Goal: Task Accomplishment & Management: Complete application form

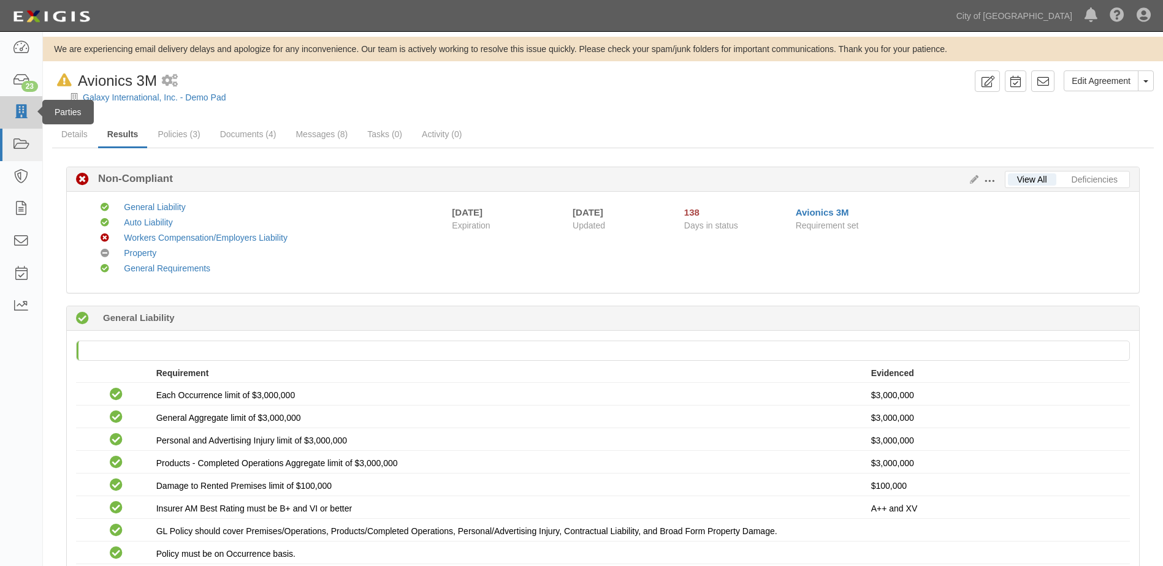
scroll to position [613, 0]
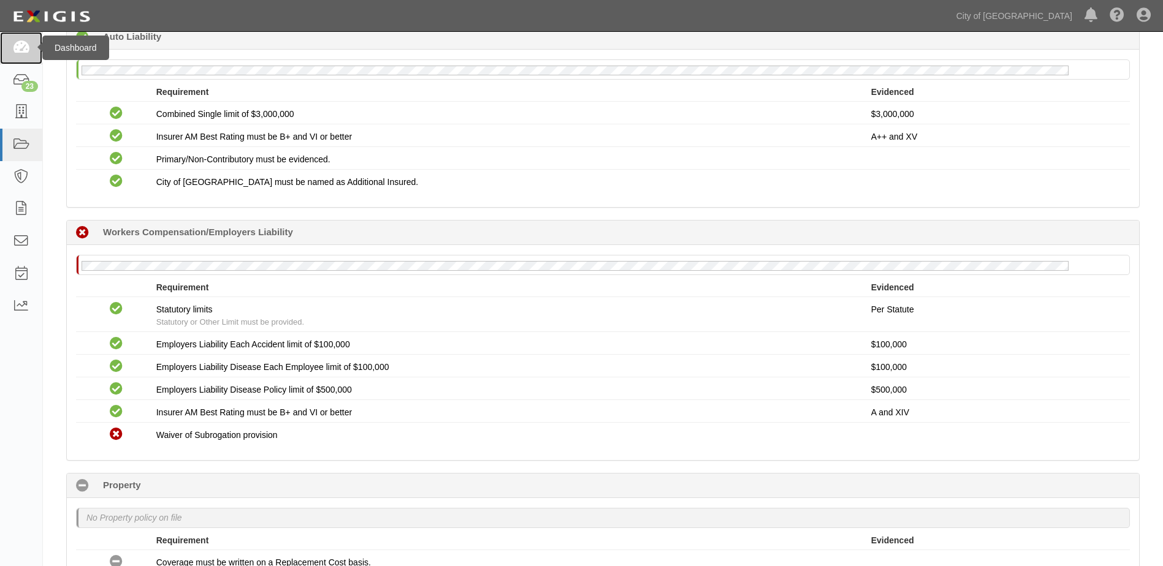
click at [17, 48] on icon at bounding box center [20, 48] width 17 height 14
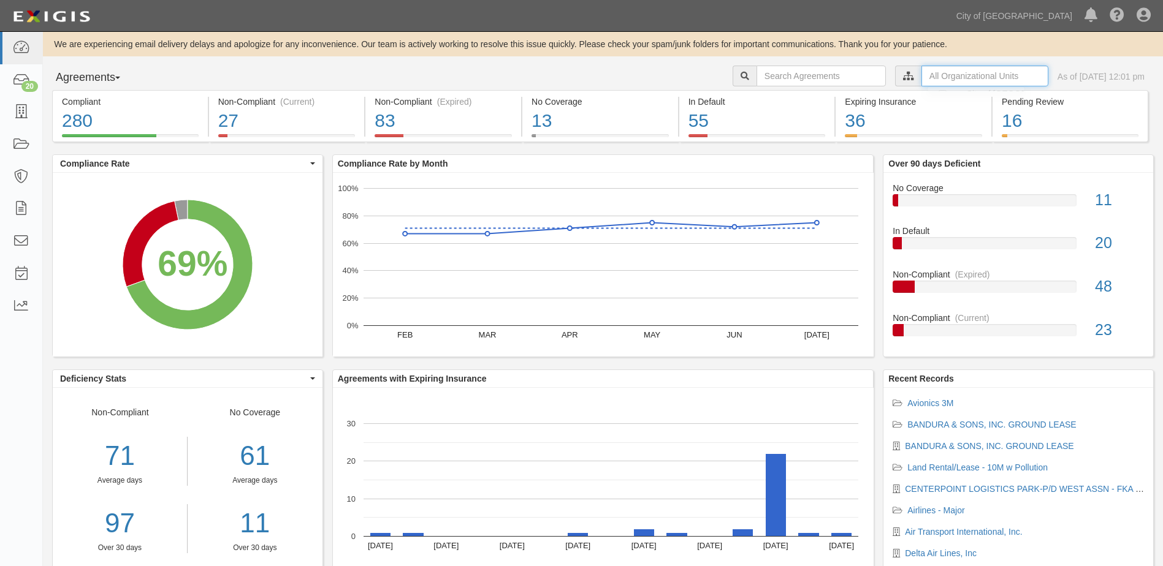
click at [921, 78] on input "text" at bounding box center [984, 76] width 127 height 21
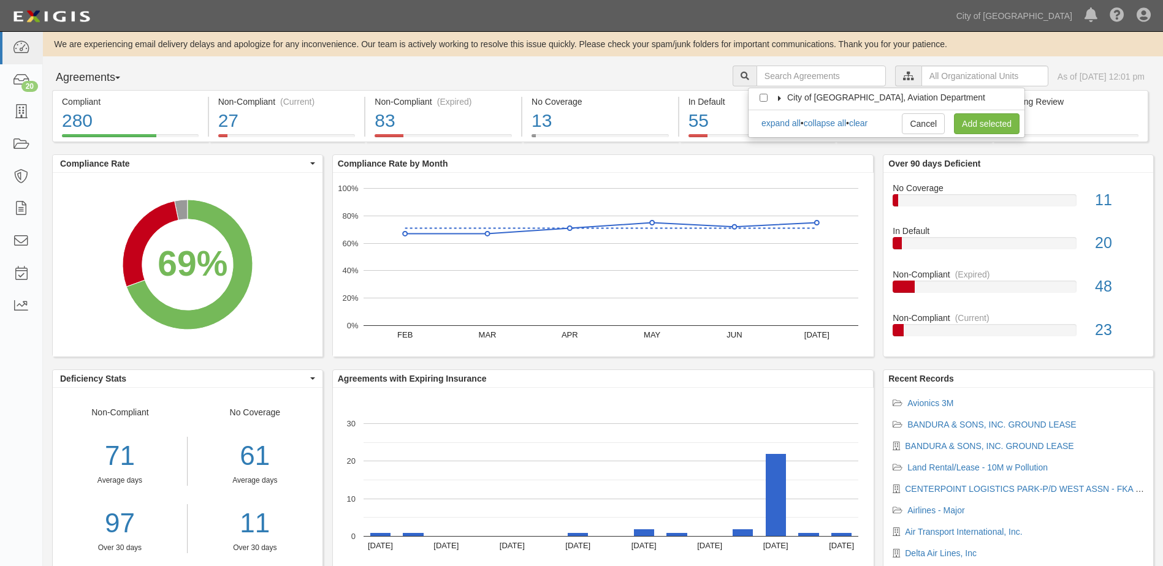
click at [781, 99] on icon at bounding box center [779, 99] width 9 height 6
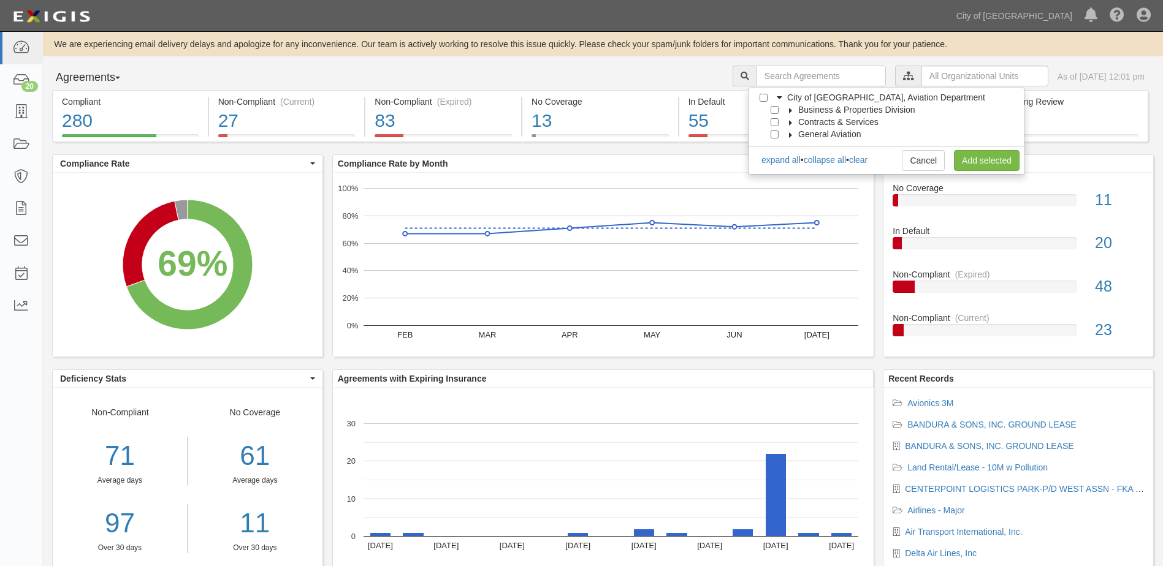
click at [789, 112] on icon at bounding box center [790, 111] width 9 height 6
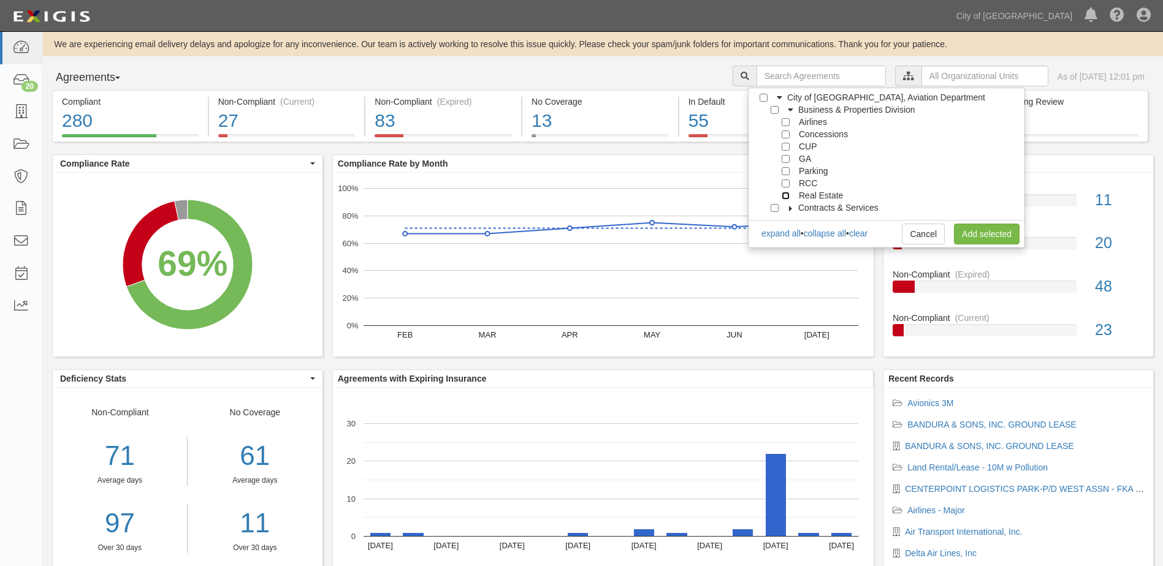
click at [785, 196] on input "Real Estate" at bounding box center [785, 196] width 8 height 8
checkbox input "true"
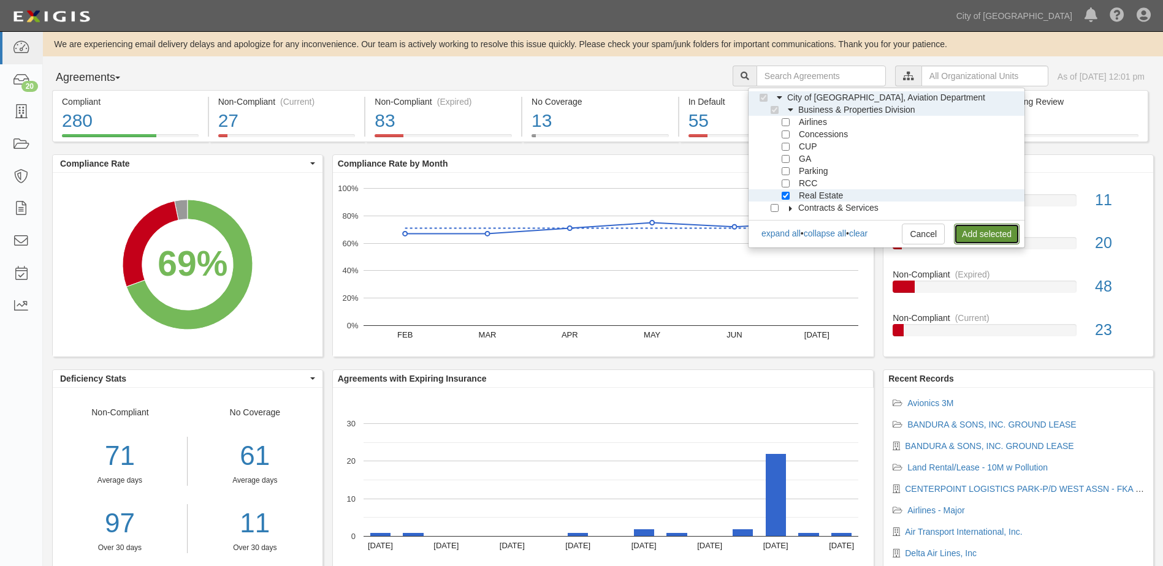
click at [973, 230] on link "Add selected" at bounding box center [987, 234] width 66 height 21
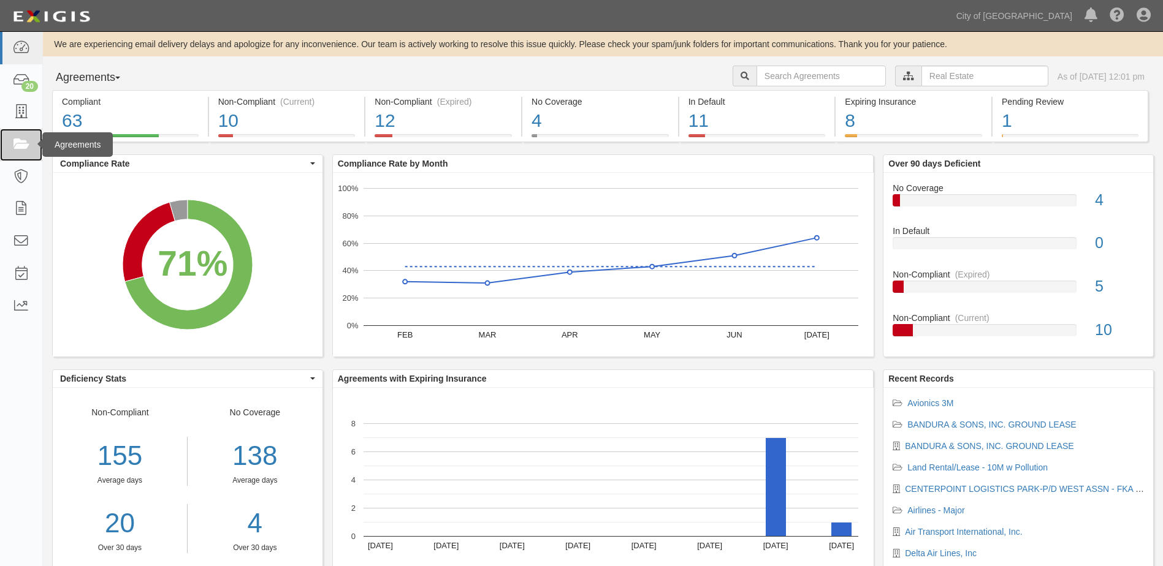
click at [20, 150] on icon at bounding box center [20, 145] width 17 height 14
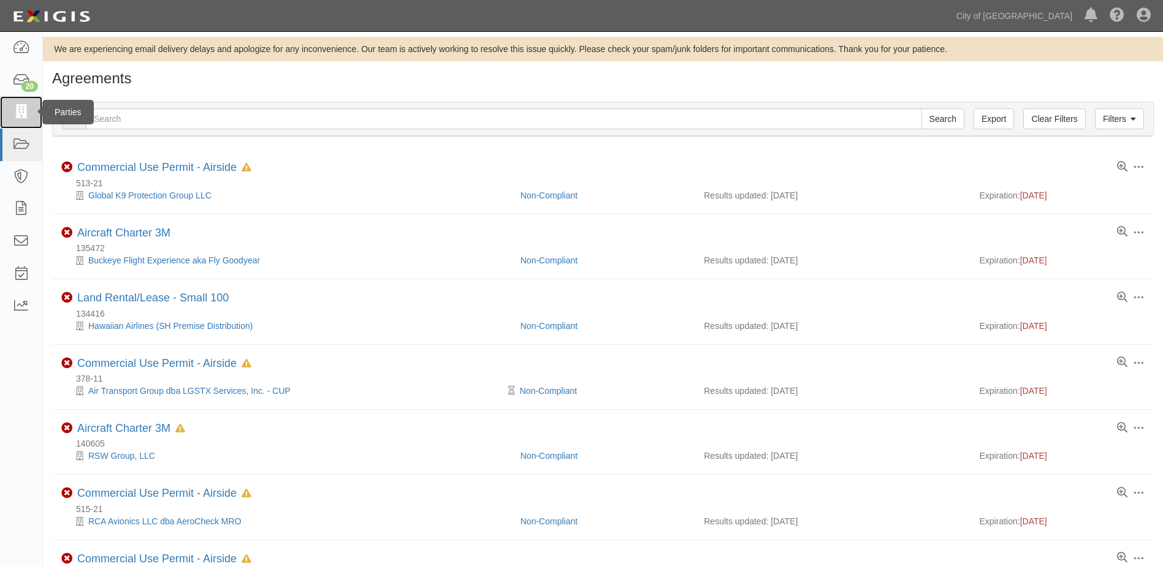
click at [17, 115] on icon at bounding box center [20, 112] width 17 height 14
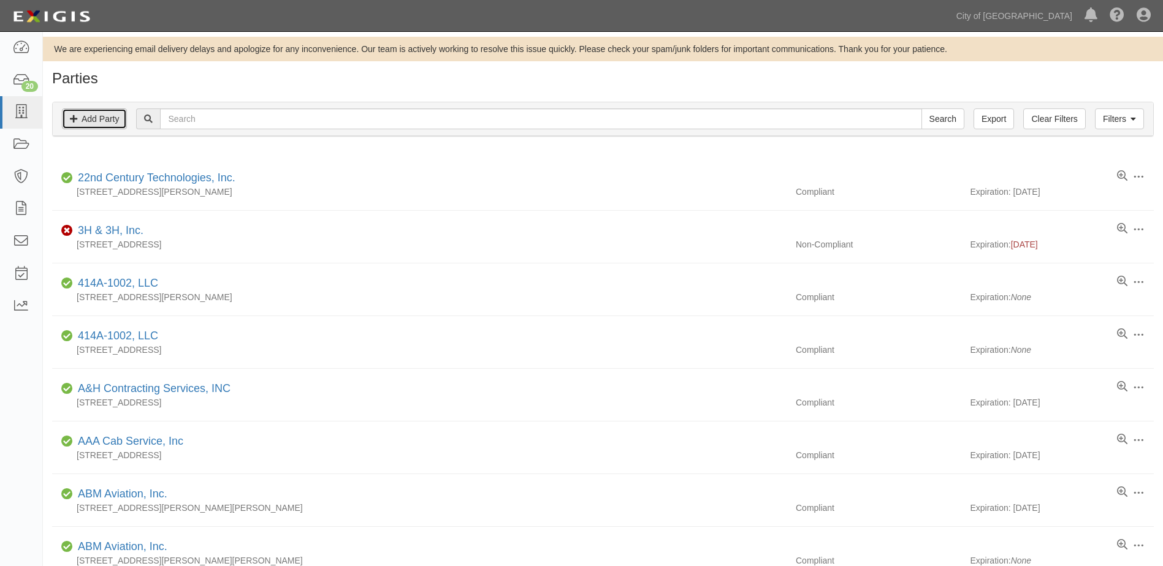
click at [115, 123] on link "Add Party" at bounding box center [94, 118] width 65 height 21
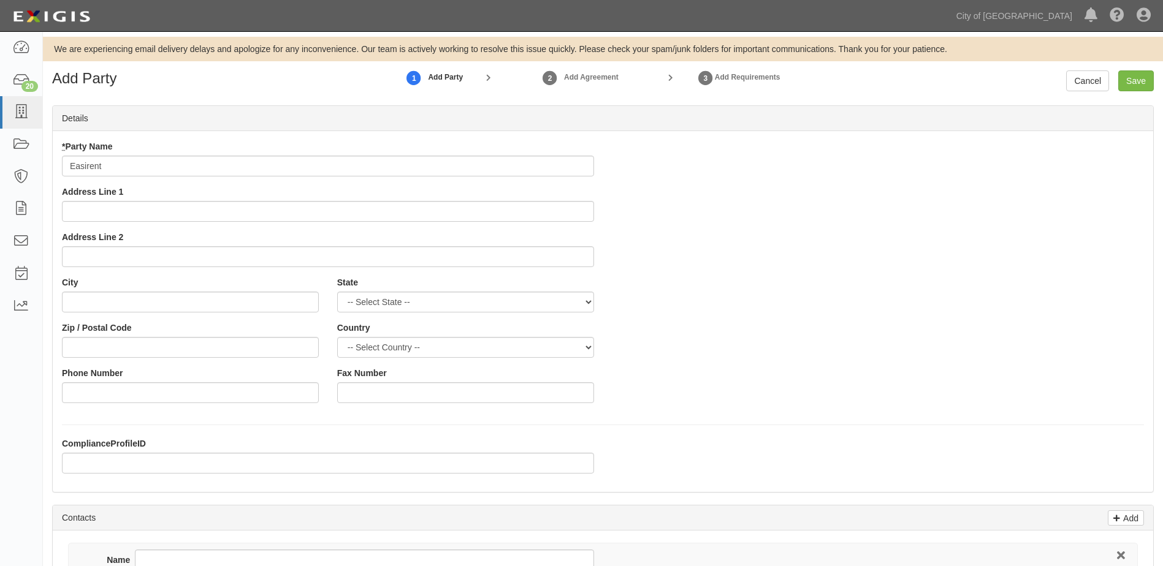
type input "Easirent"
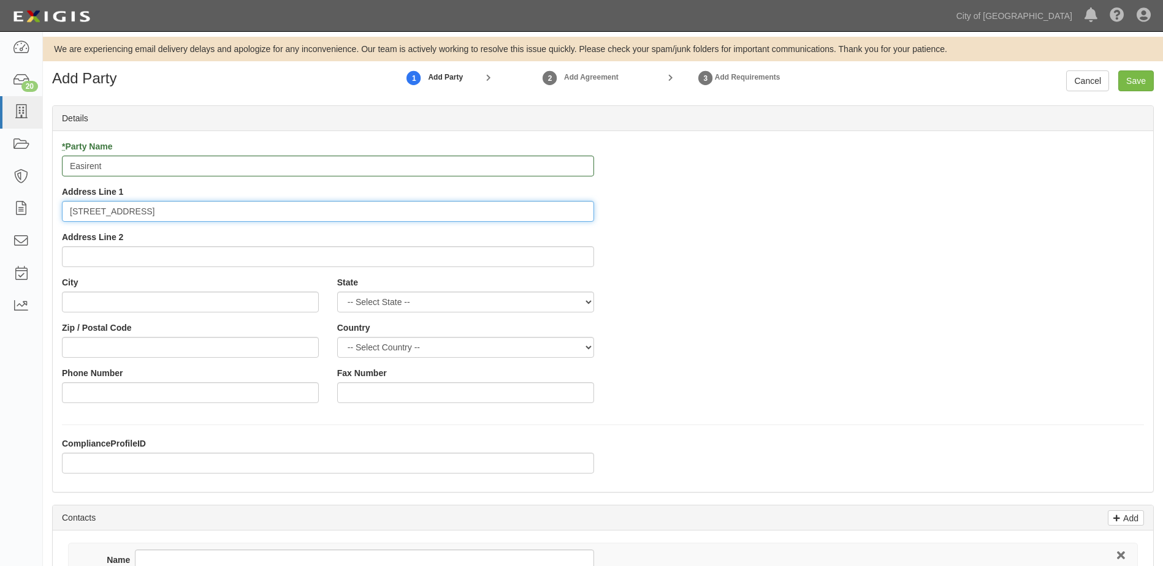
type input "[STREET_ADDRESS]"
type input "Fort Lauderdale"
select select "FL"
type input "33316"
select select "US"
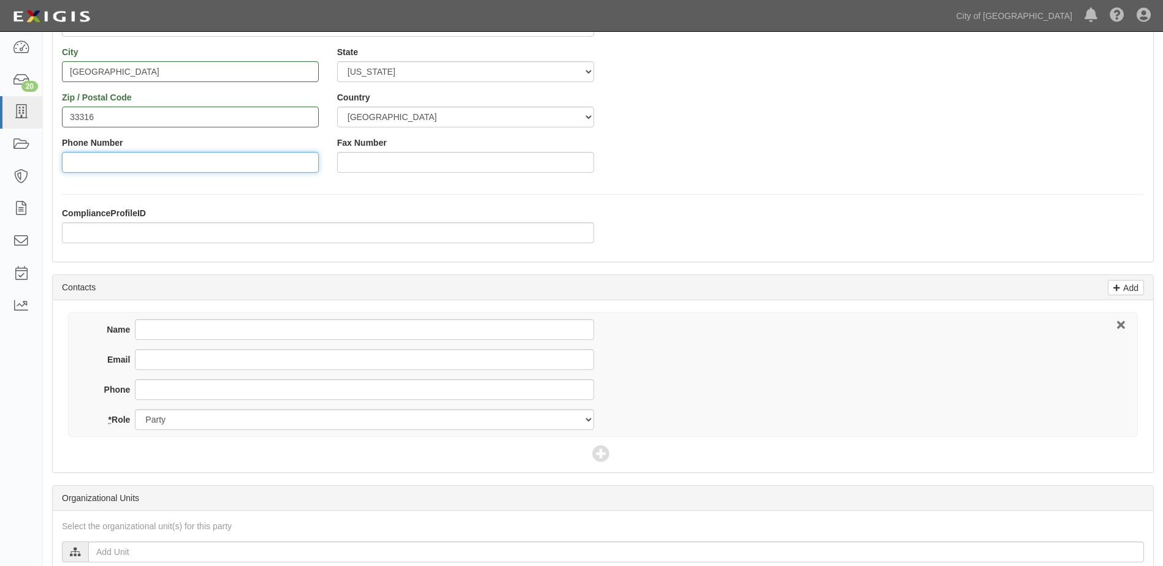
scroll to position [245, 0]
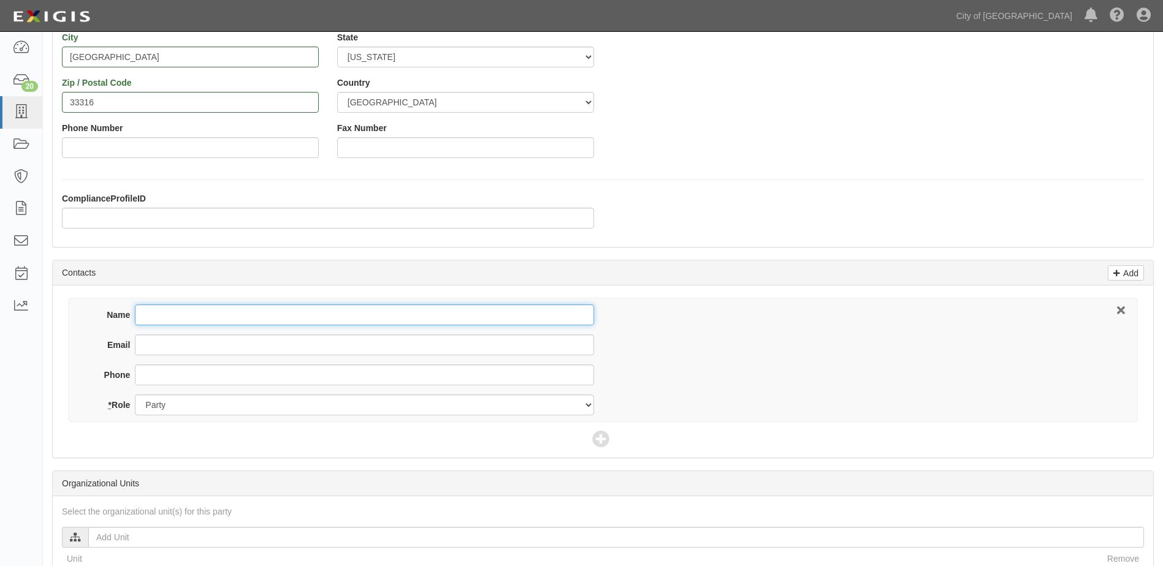
click at [196, 316] on input "Name" at bounding box center [364, 315] width 458 height 21
type input "[PERSON_NAME]"
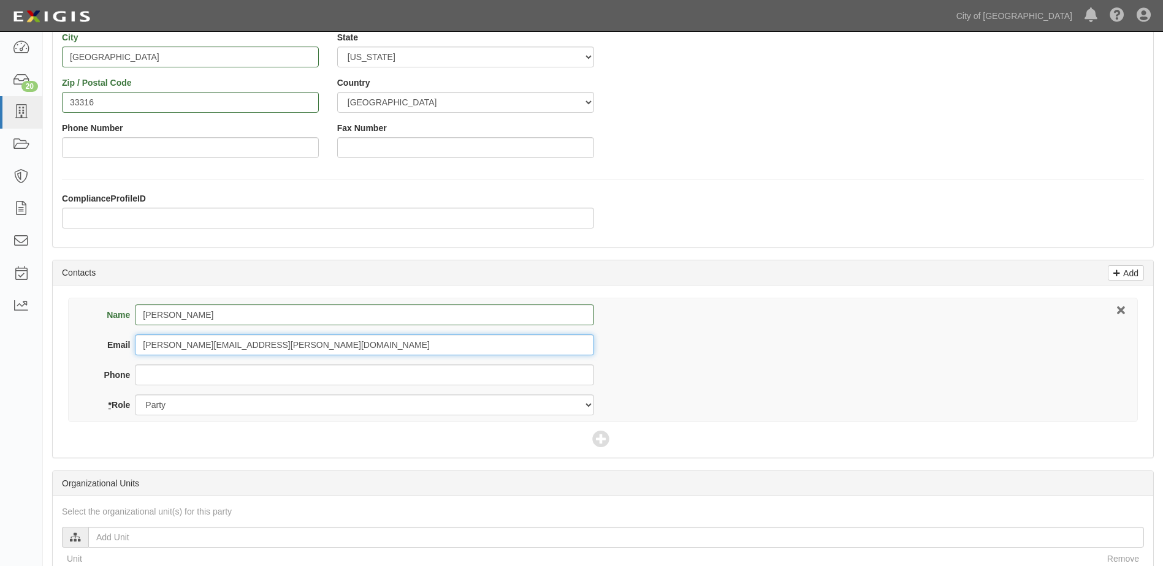
type input "[PERSON_NAME][EMAIL_ADDRESS][PERSON_NAME][DOMAIN_NAME]"
type input "9542151509"
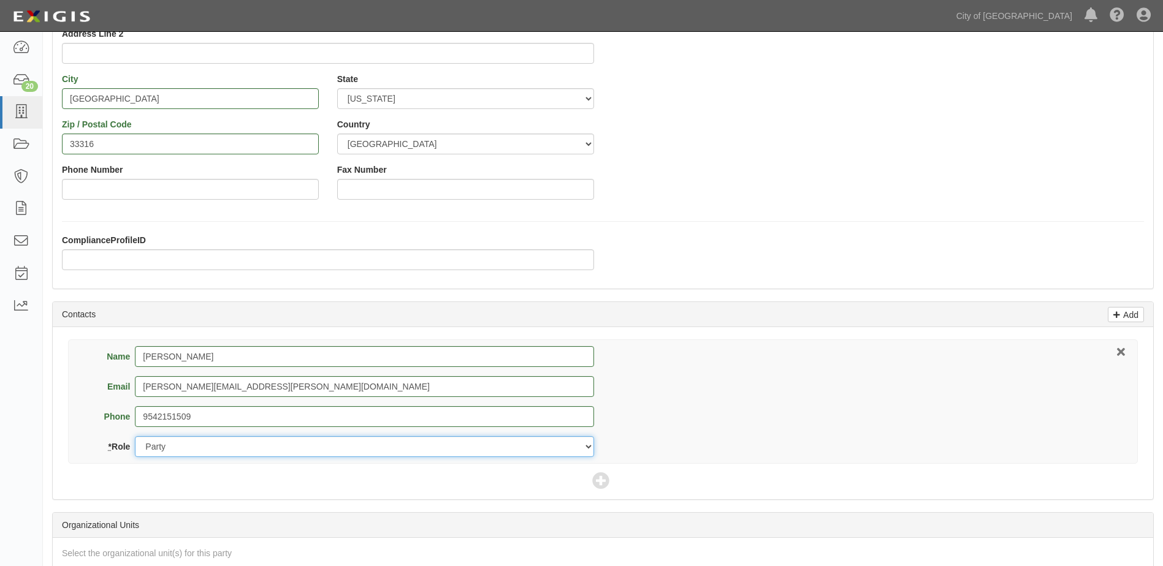
scroll to position [184, 0]
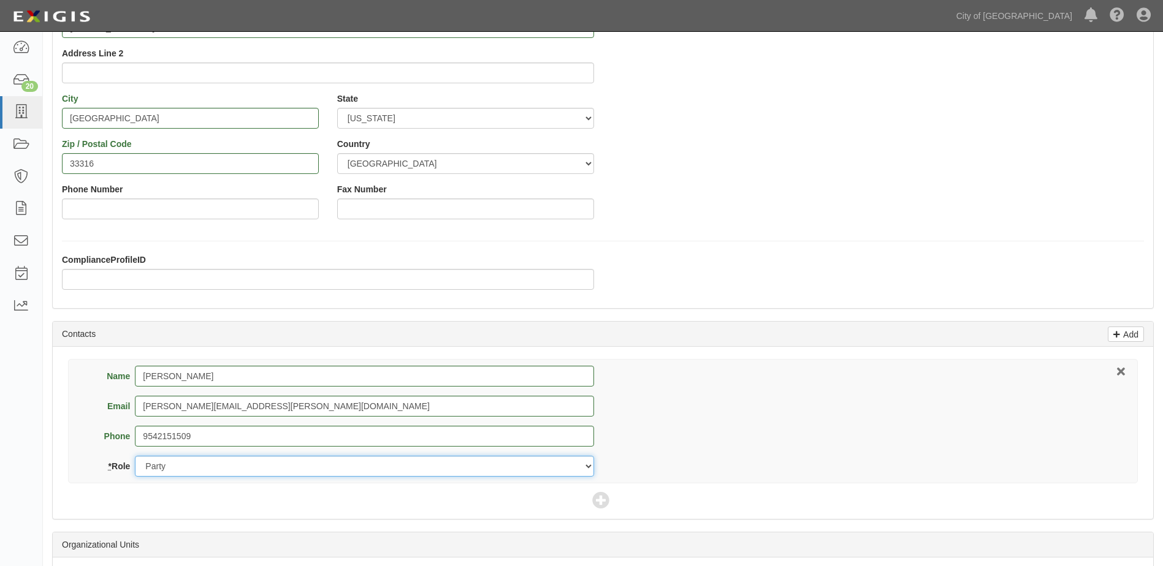
click at [162, 460] on select "Party Broker Other" at bounding box center [364, 466] width 458 height 21
select select "Other"
click at [135, 456] on select "Party Broker Other" at bounding box center [364, 466] width 458 height 21
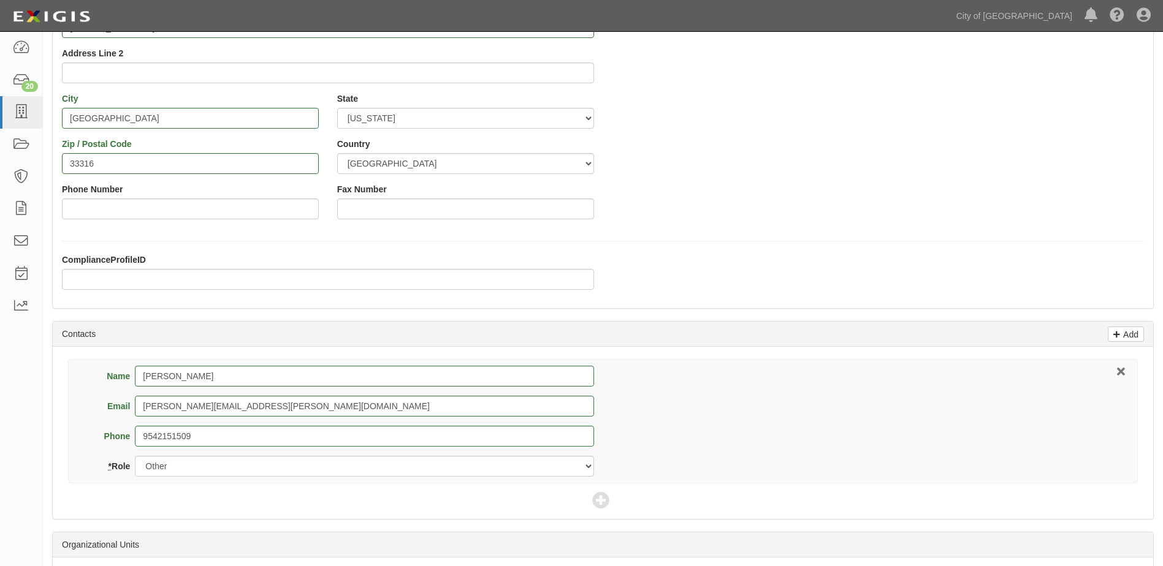
click at [677, 407] on div "Name Paul Hanley Email paul.hanley@easirent.com Phone 9542151509 * Role Party B…" at bounding box center [602, 421] width 1069 height 124
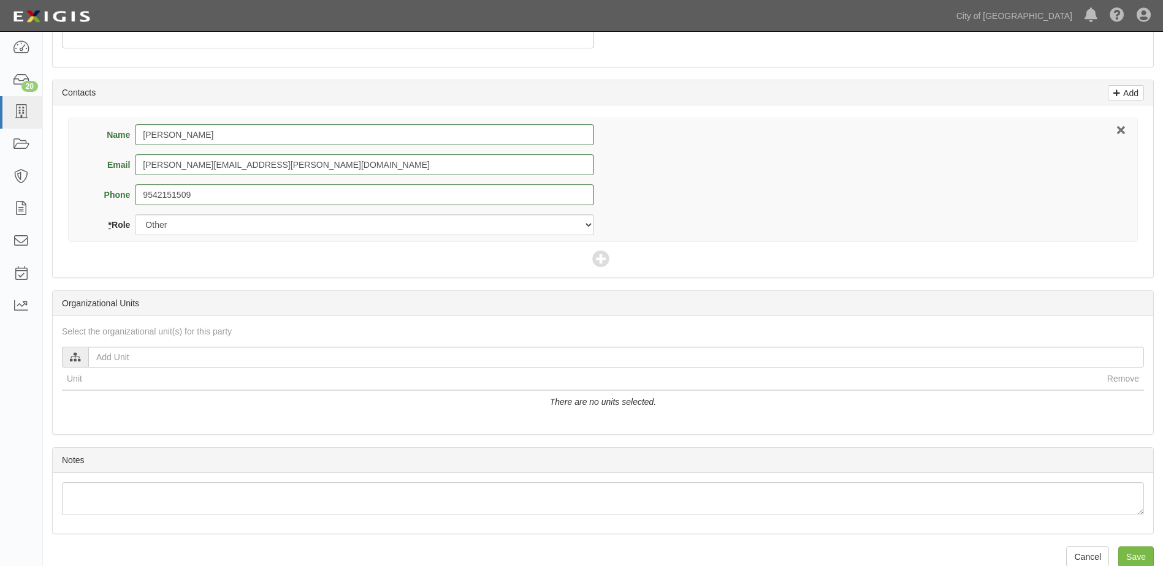
scroll to position [444, 0]
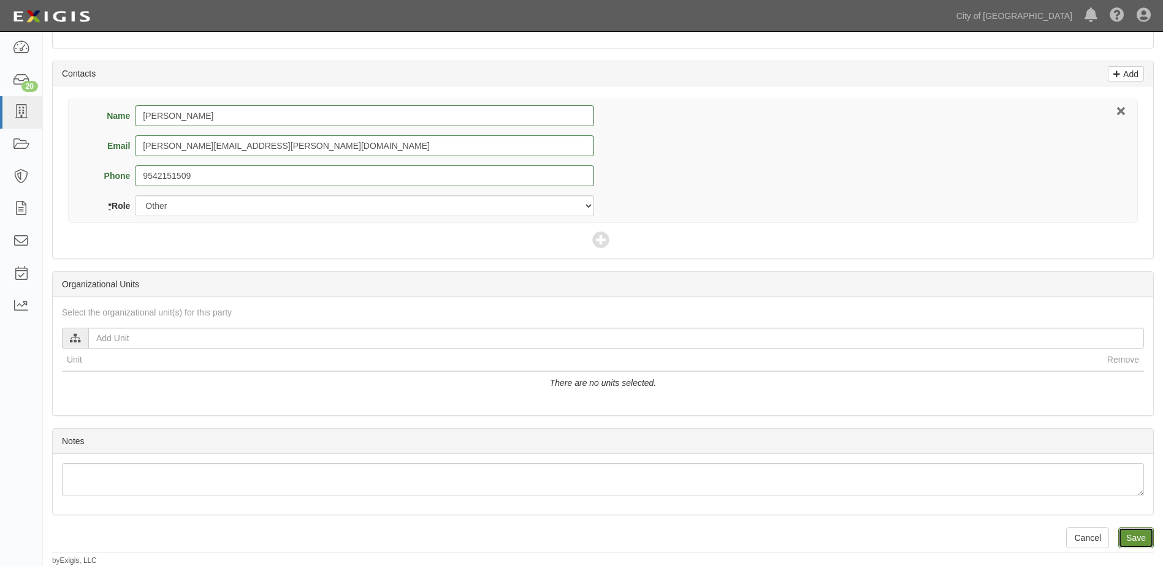
click at [1142, 540] on input "Save" at bounding box center [1136, 538] width 36 height 21
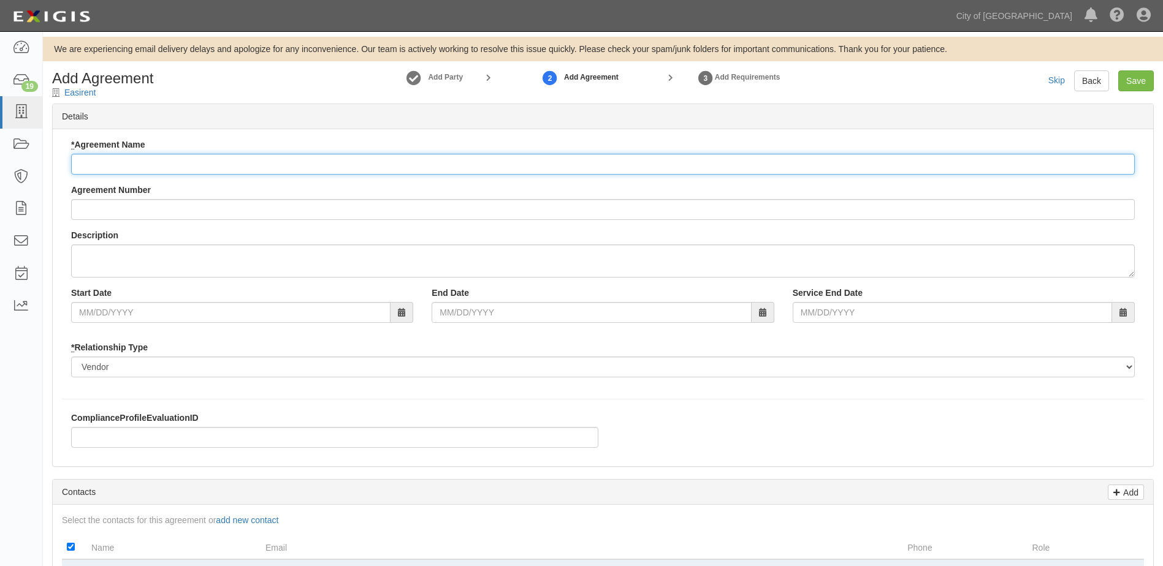
click at [156, 167] on input "* Agreement Name" at bounding box center [602, 164] width 1063 height 21
type input "Easirent"
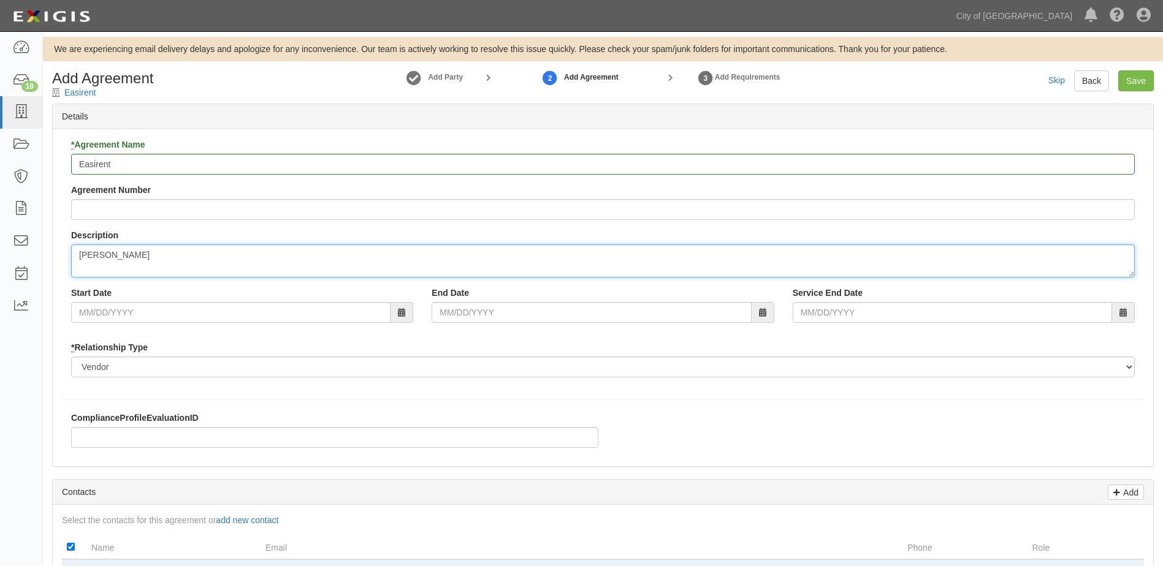
type textarea "[PERSON_NAME]"
click at [303, 291] on div "Start Date" at bounding box center [242, 305] width 360 height 36
click at [162, 305] on input "Start Date" at bounding box center [230, 312] width 319 height 21
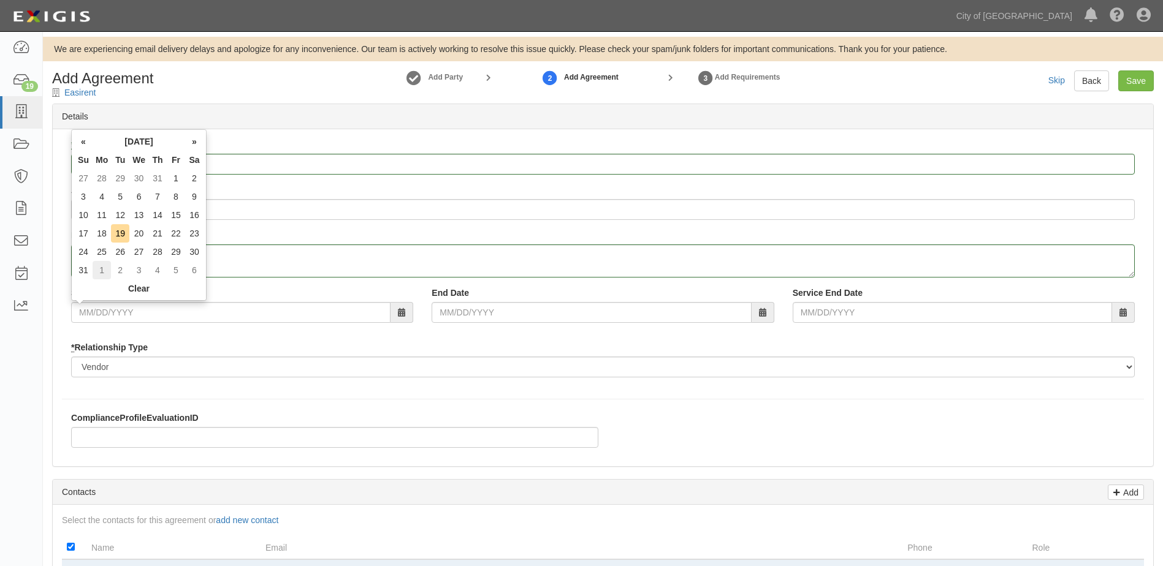
click at [104, 273] on td "1" at bounding box center [102, 270] width 18 height 18
type input "[DATE]"
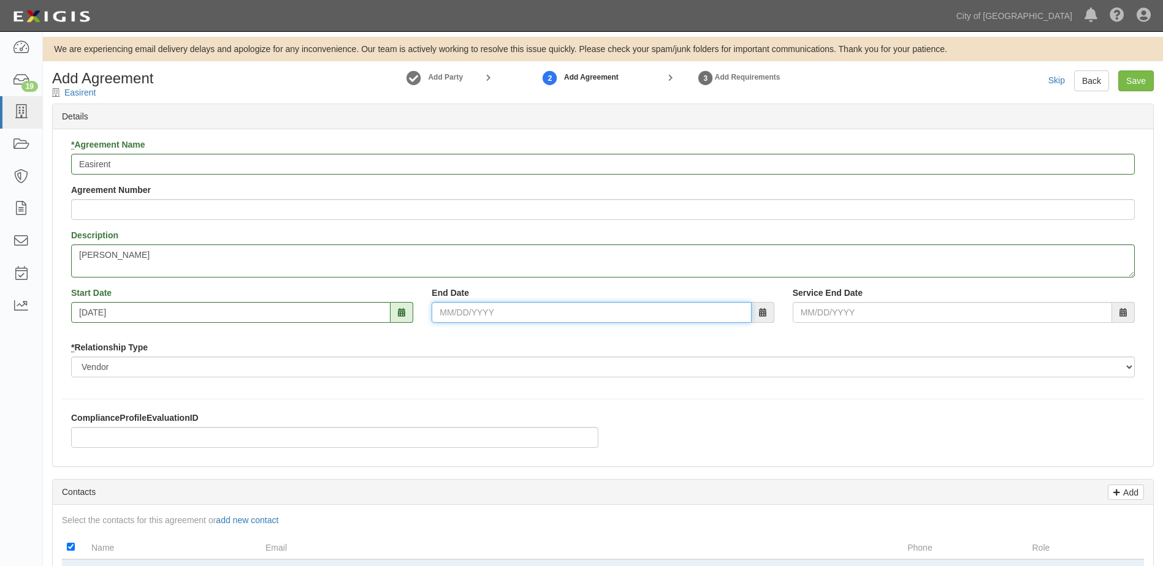
click at [507, 314] on input "End Date" at bounding box center [590, 312] width 319 height 21
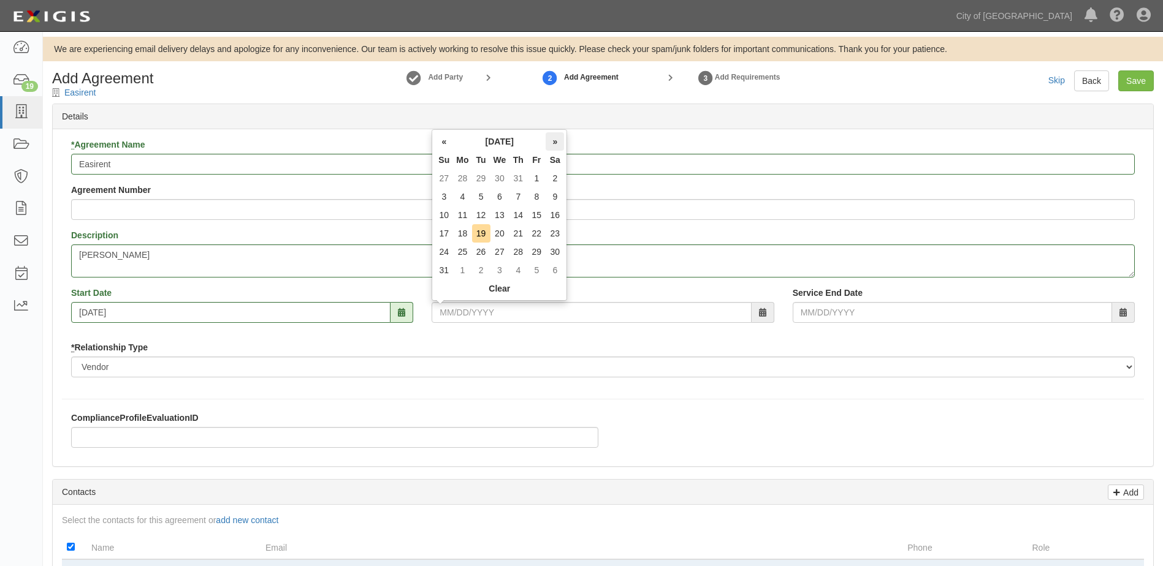
click at [552, 142] on th "»" at bounding box center [554, 141] width 18 height 18
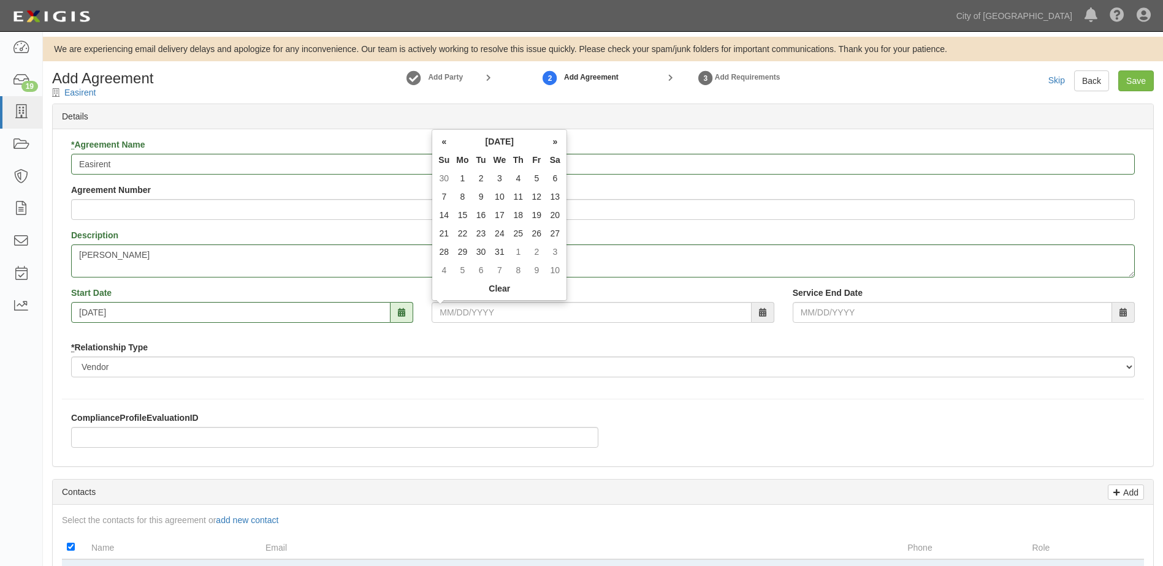
click at [552, 142] on th "»" at bounding box center [554, 141] width 18 height 18
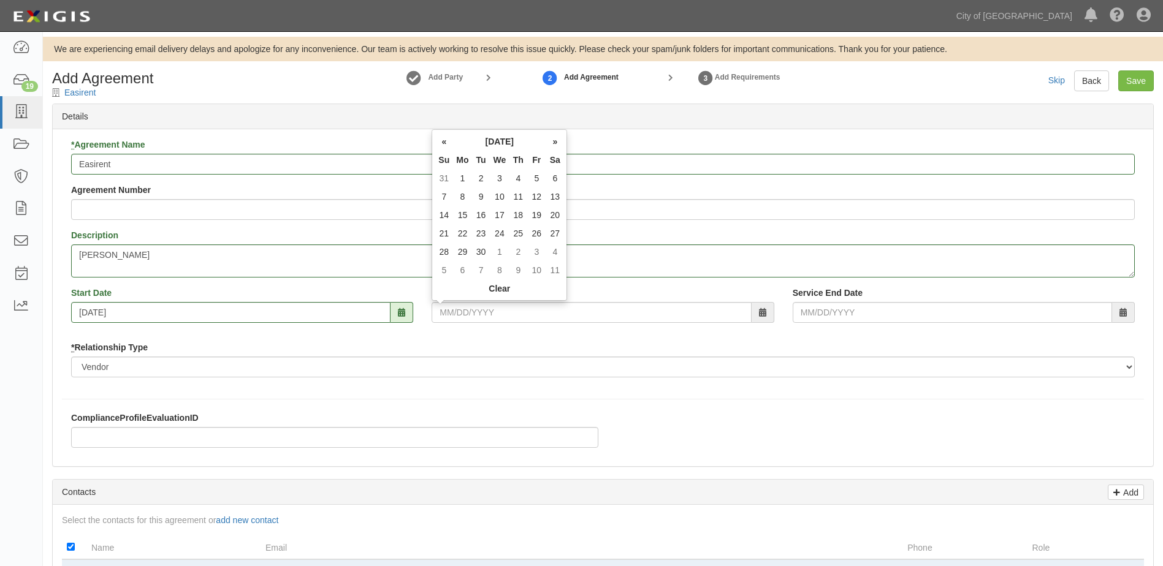
click at [552, 142] on th "»" at bounding box center [554, 141] width 18 height 18
click at [478, 185] on td "1" at bounding box center [481, 178] width 18 height 18
type input "09/01/2026"
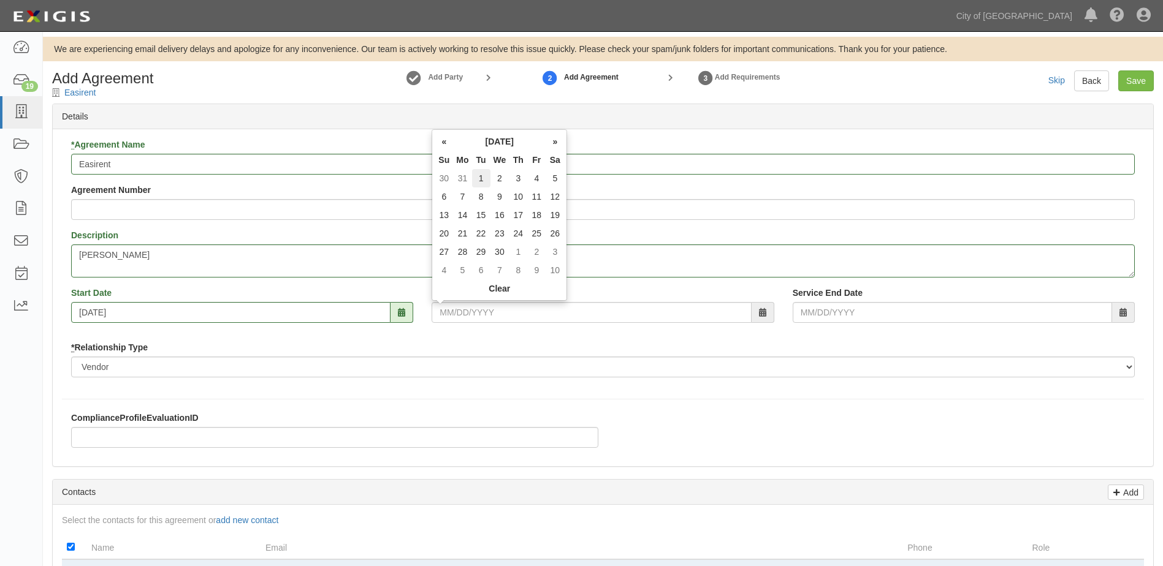
type input "09/01/2026"
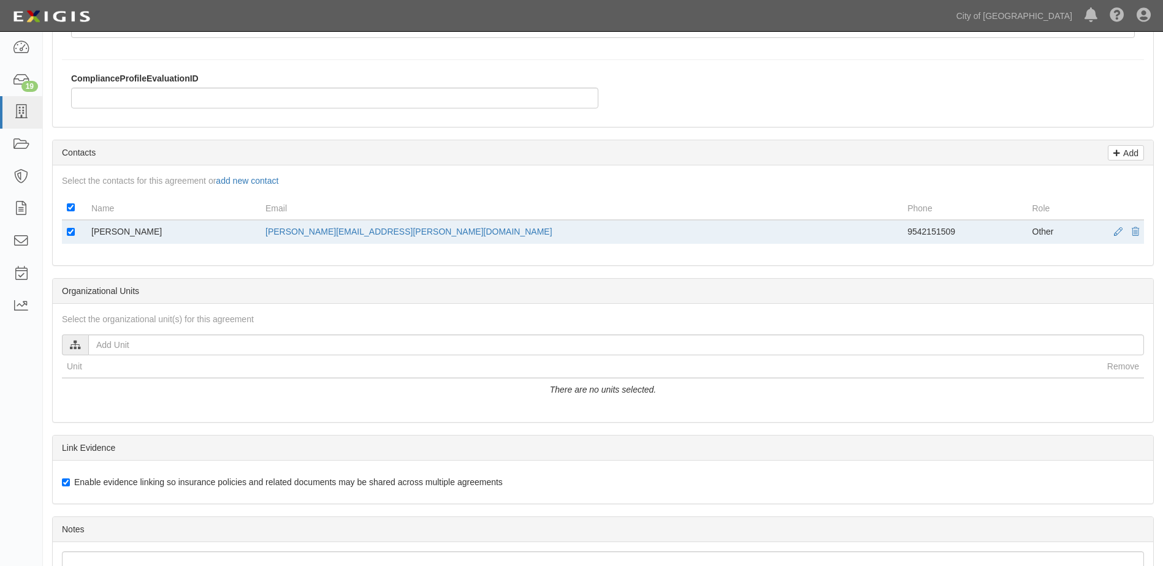
scroll to position [368, 0]
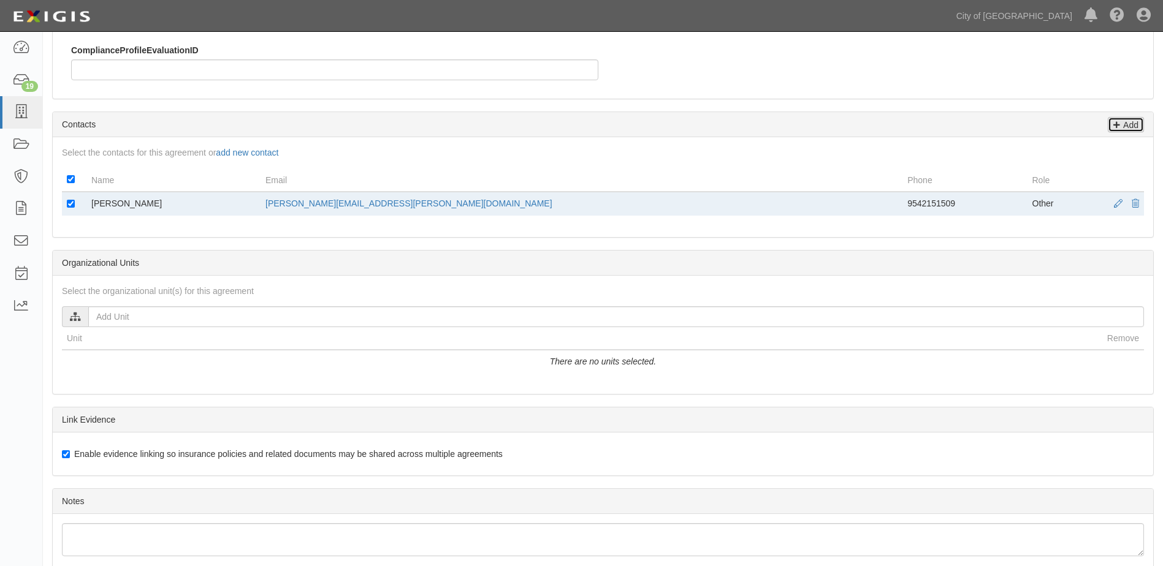
click at [1121, 124] on p "Add" at bounding box center [1129, 125] width 18 height 14
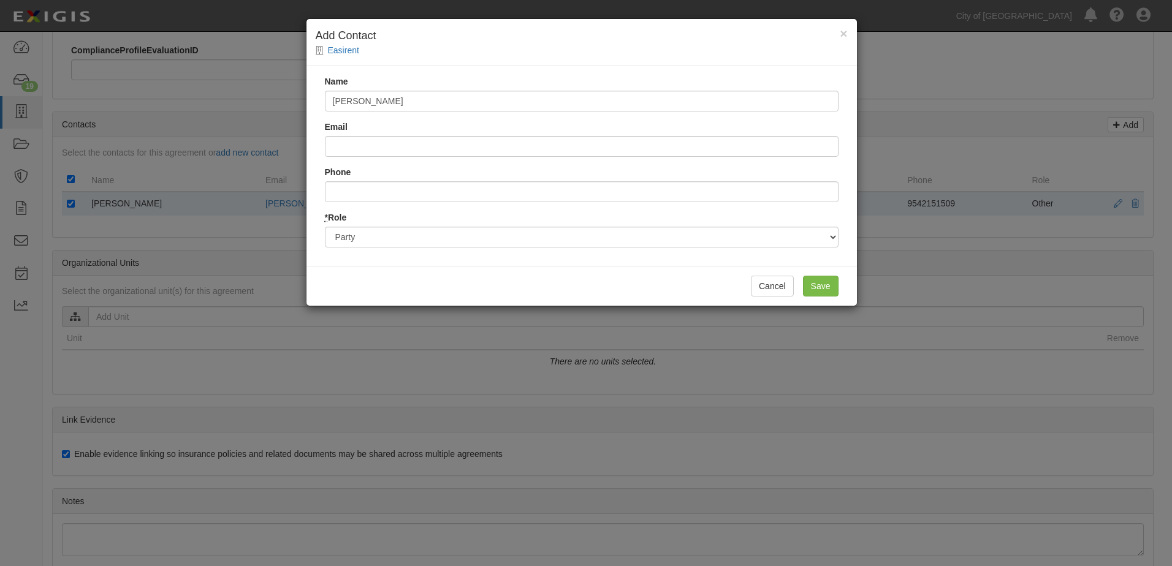
type input "Jaden Curtis"
type input "phx@easirent.com"
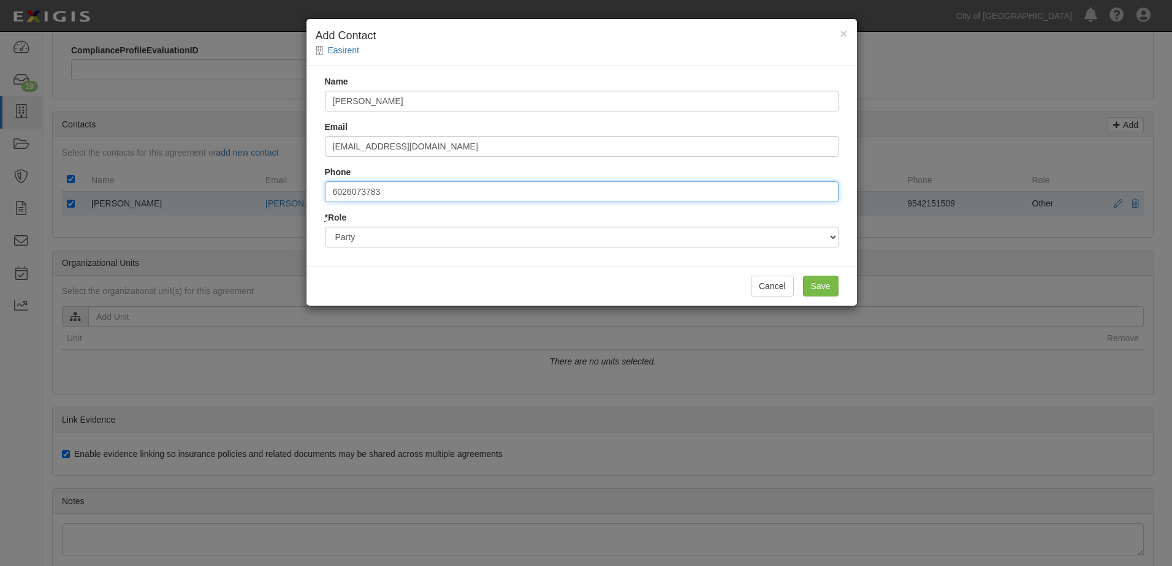
type input "6026073783"
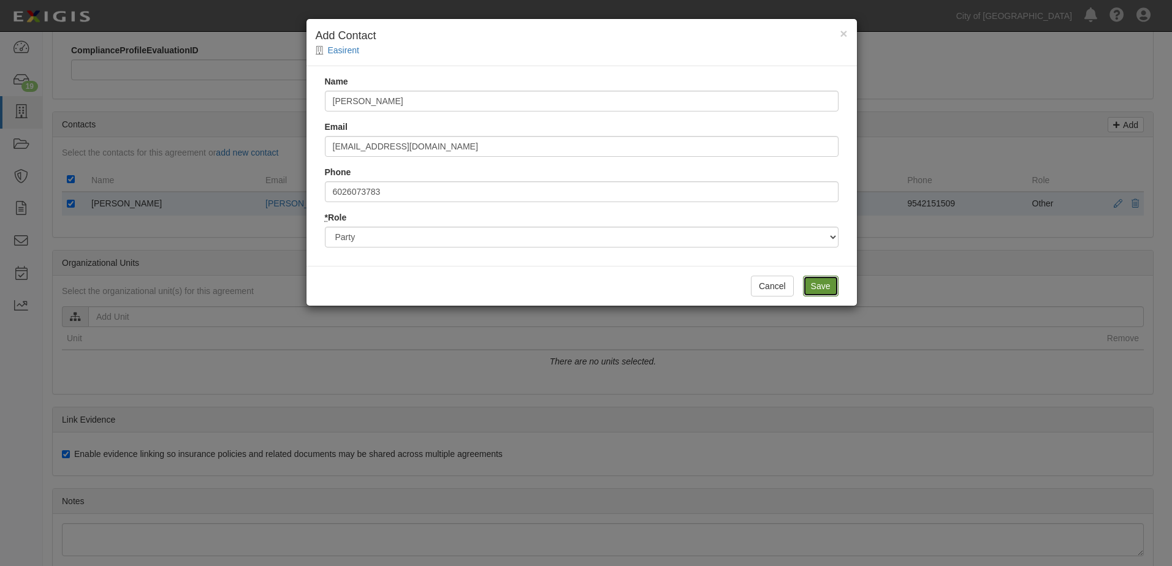
click at [819, 286] on input "Save" at bounding box center [821, 286] width 36 height 21
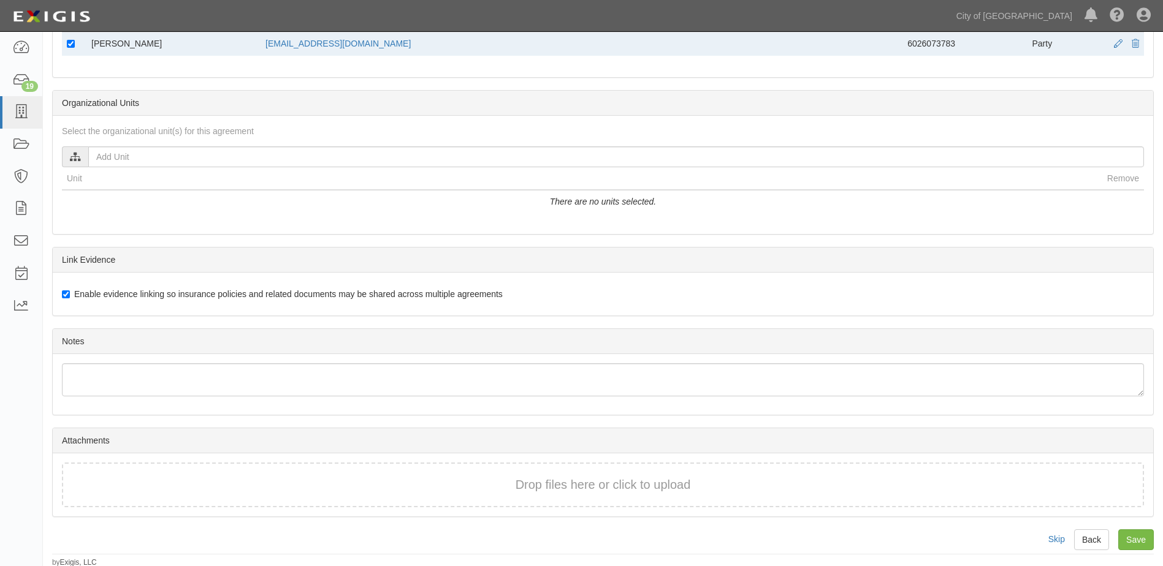
scroll to position [553, 0]
click at [1130, 542] on input "Save" at bounding box center [1136, 538] width 36 height 21
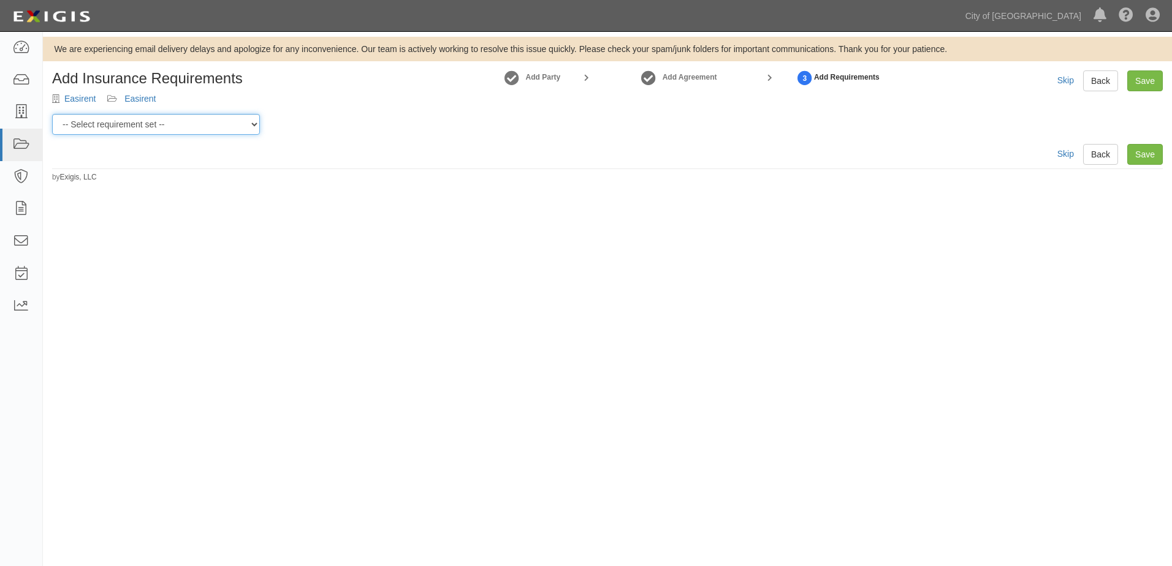
click at [233, 123] on select "-- Select requirement set -- Aircraft Charter 10M Aircraft Charter 3M Aircraft …" at bounding box center [156, 124] width 208 height 21
click at [17, 115] on icon at bounding box center [20, 112] width 17 height 14
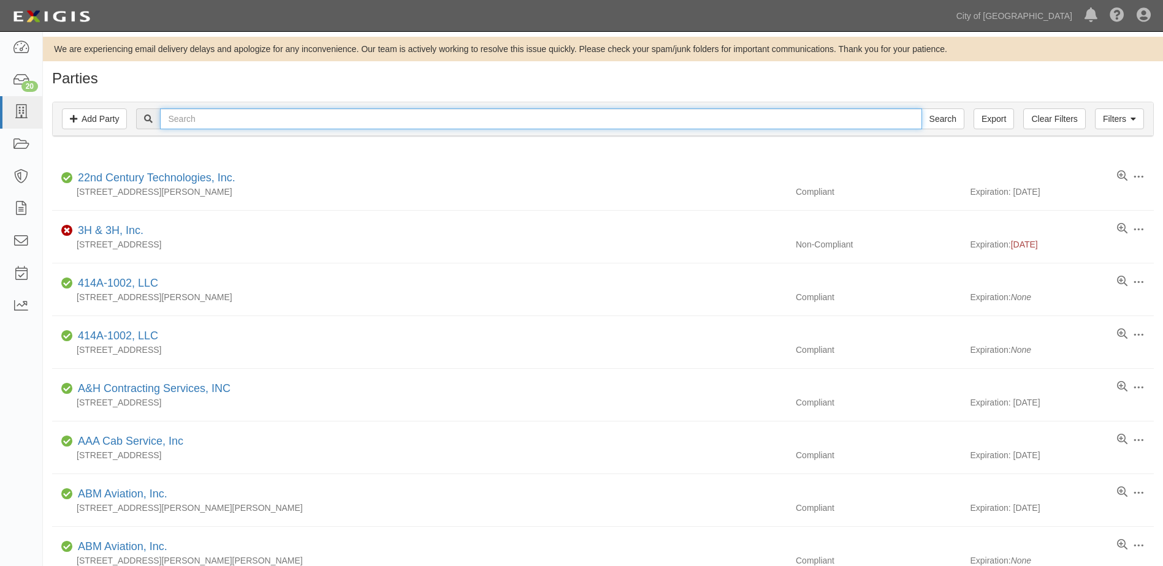
click at [199, 120] on input "text" at bounding box center [540, 118] width 761 height 21
type input "fox"
click at [921, 108] on input "Search" at bounding box center [942, 118] width 43 height 21
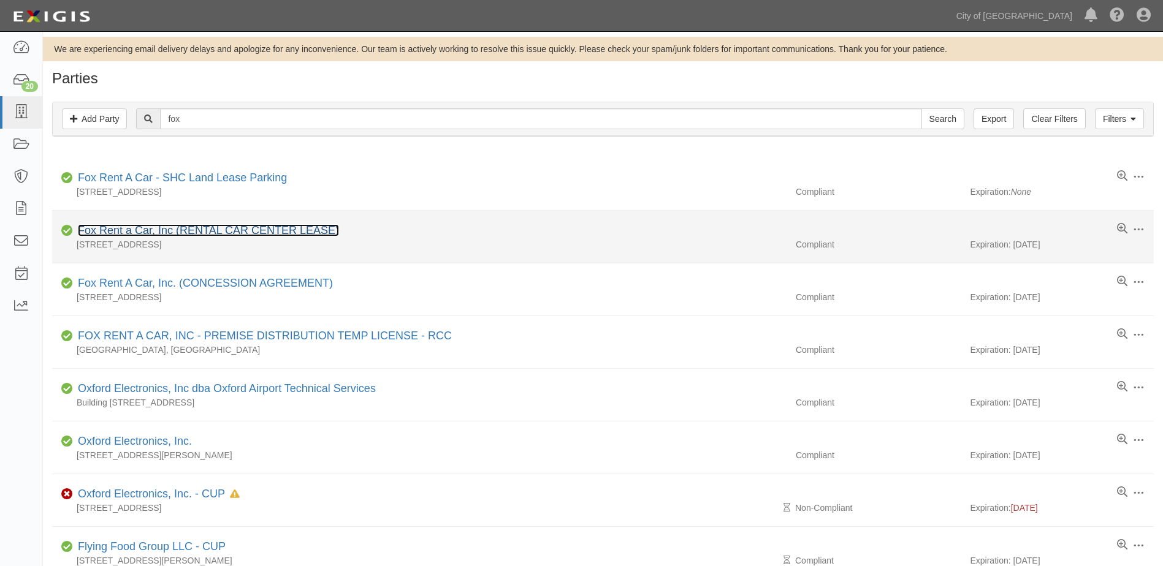
click at [144, 228] on link "Fox Rent a Car, Inc (RENTAL CAR CENTER LEASE)" at bounding box center [208, 230] width 261 height 12
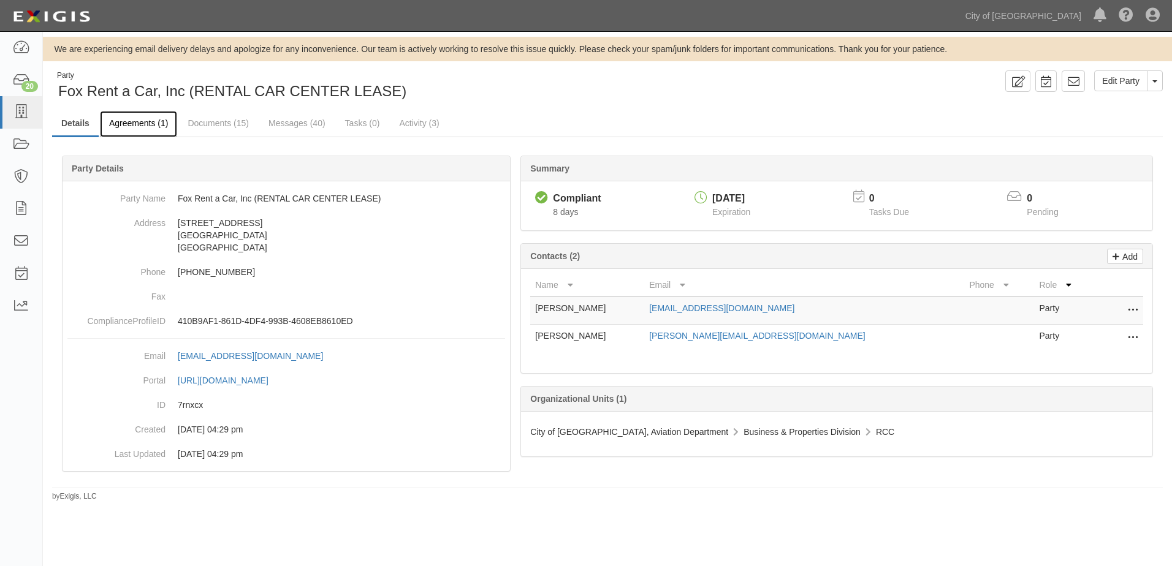
click at [141, 127] on link "Agreements (1)" at bounding box center [138, 124] width 77 height 26
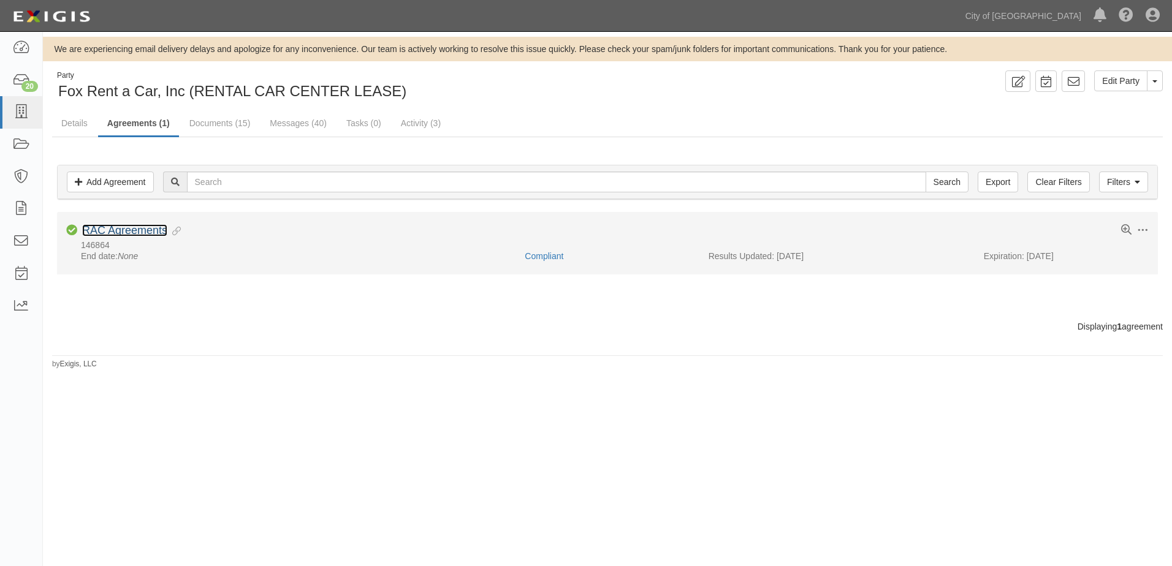
click at [136, 227] on link "RAC Agreements" at bounding box center [124, 230] width 85 height 12
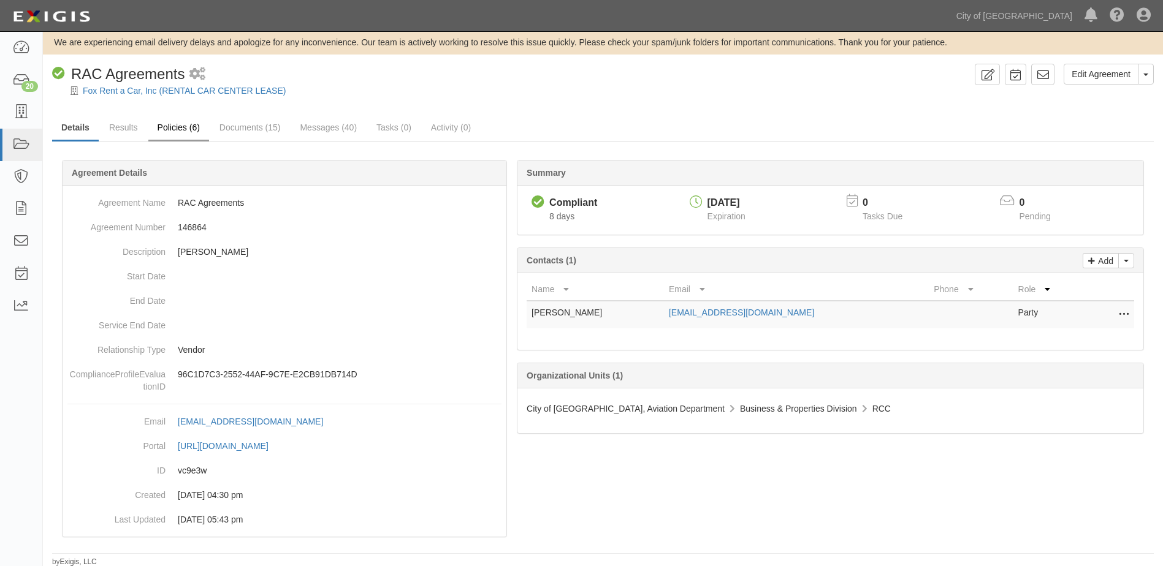
scroll to position [8, 0]
click at [20, 117] on icon at bounding box center [20, 112] width 17 height 14
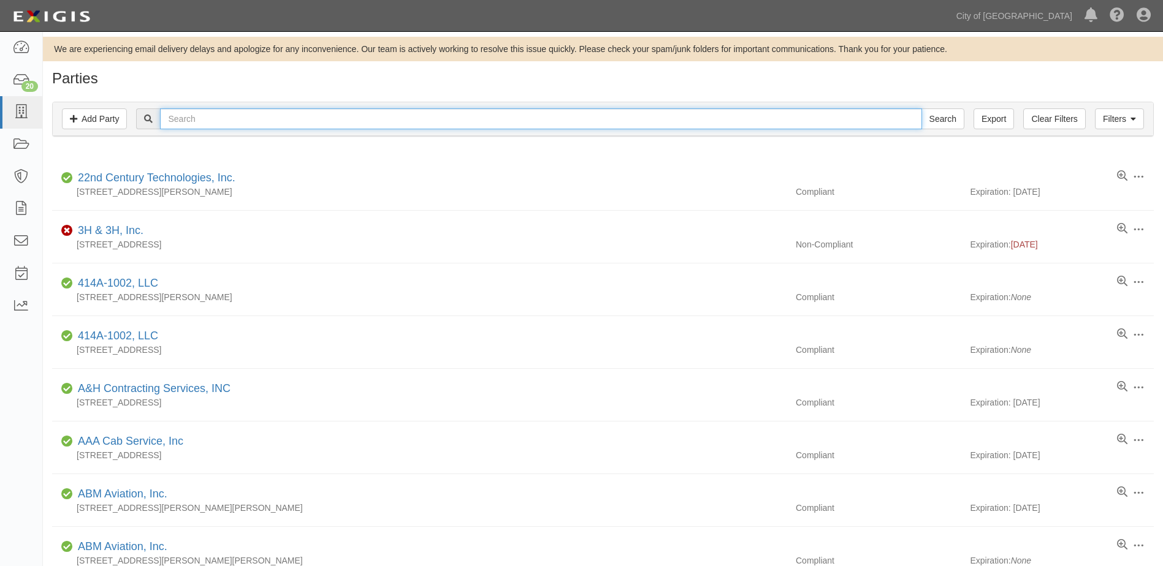
click at [188, 124] on input "text" at bounding box center [540, 118] width 761 height 21
type input "easirent"
click at [921, 108] on input "Search" at bounding box center [942, 118] width 43 height 21
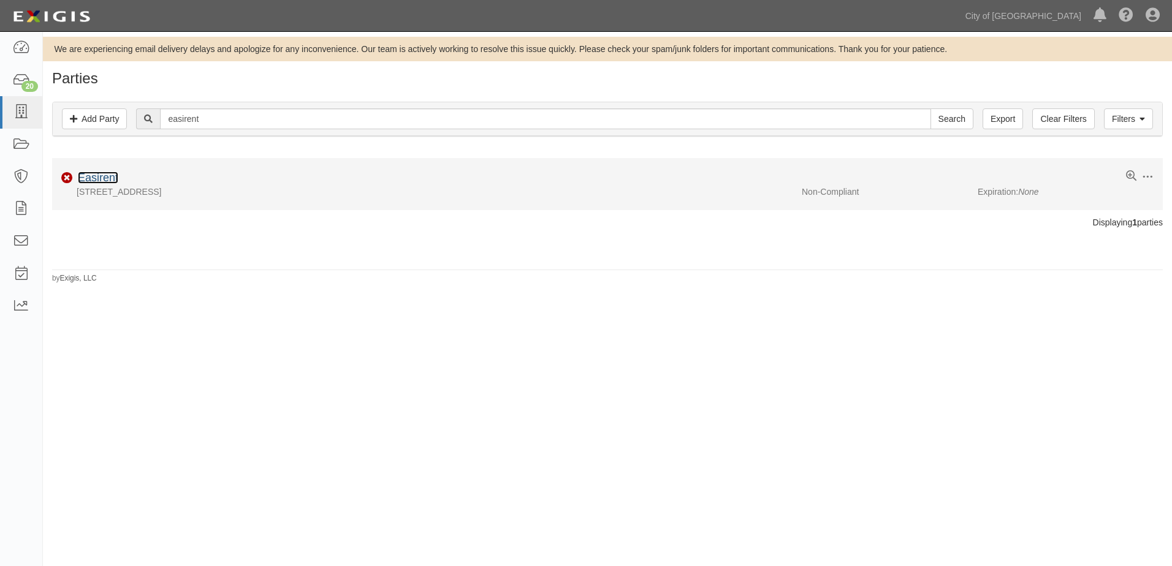
click at [112, 175] on link "Easirent" at bounding box center [98, 178] width 40 height 12
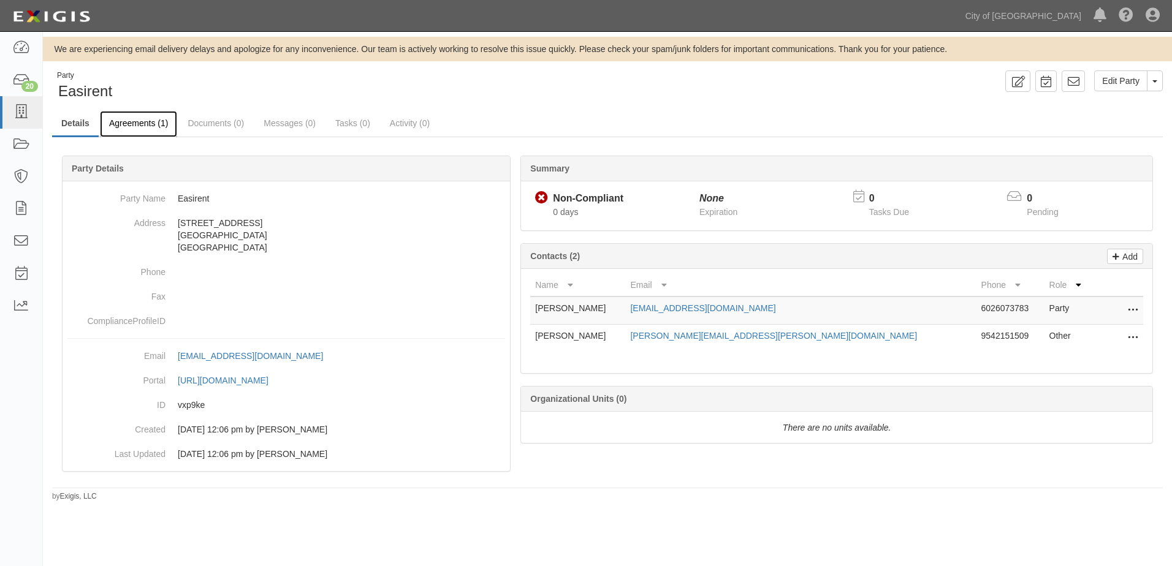
click at [134, 129] on link "Agreements (1)" at bounding box center [138, 124] width 77 height 26
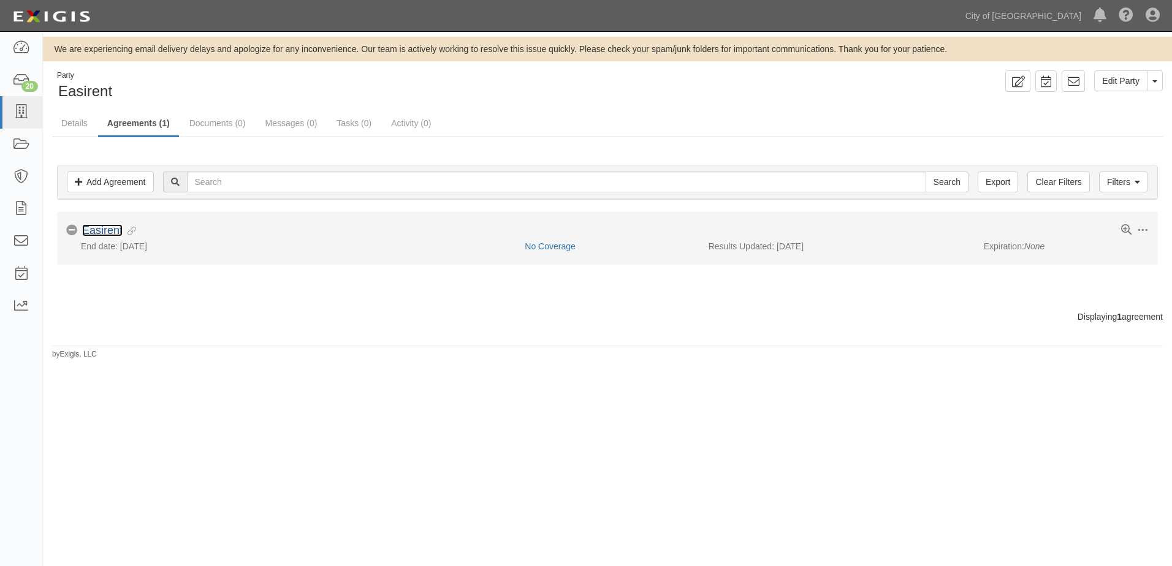
click at [115, 232] on link "Easirent" at bounding box center [102, 230] width 40 height 12
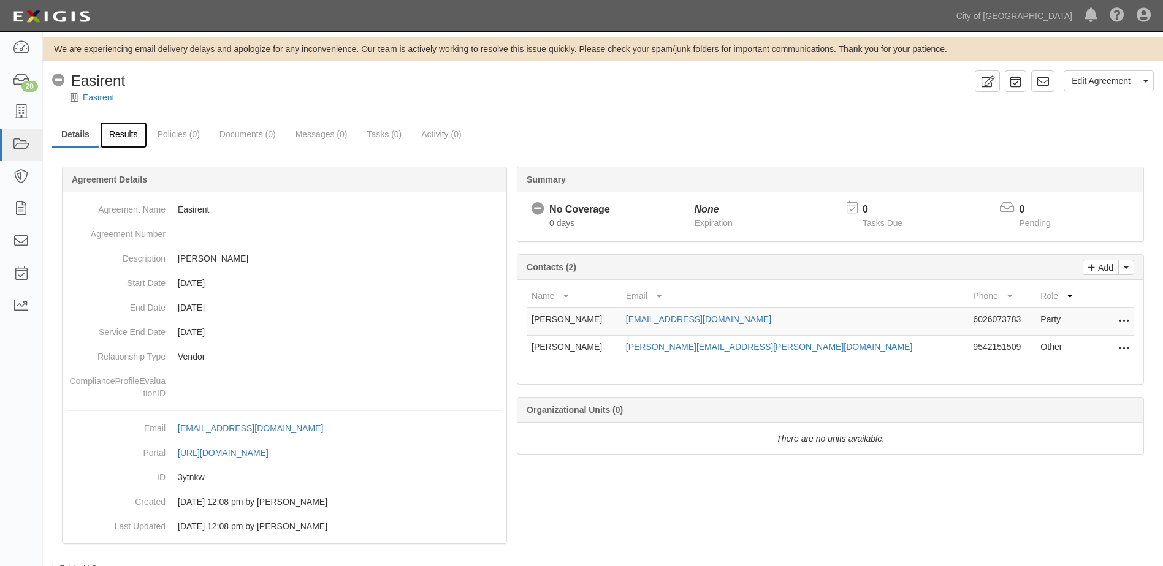
click at [129, 140] on link "Results" at bounding box center [123, 135] width 47 height 26
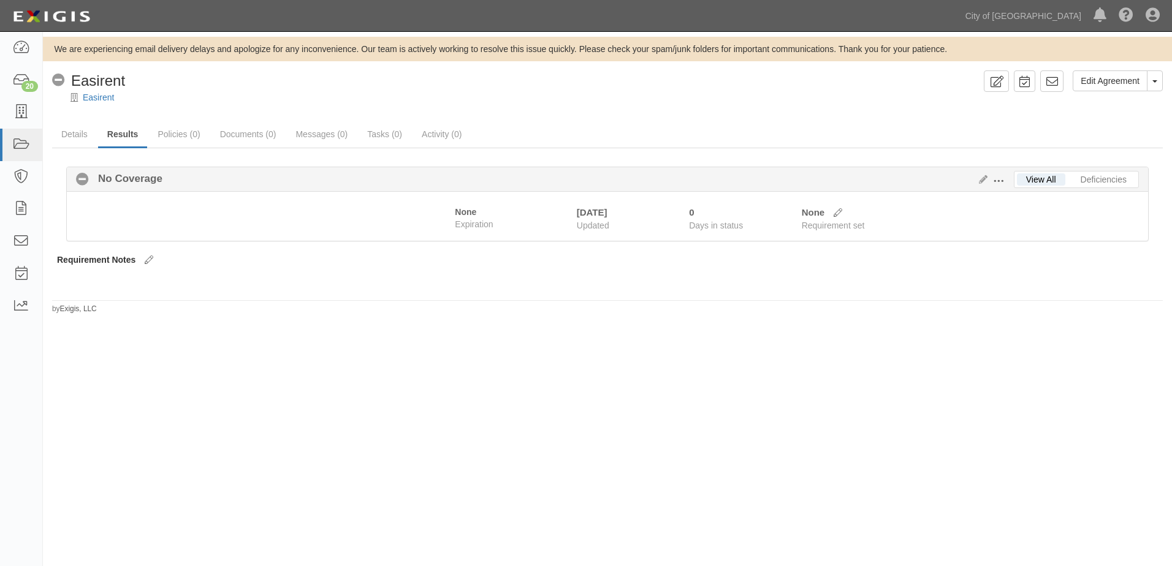
click at [1000, 182] on span at bounding box center [998, 181] width 11 height 11
click at [984, 185] on div "Edit Requirements View History" at bounding box center [994, 179] width 40 height 13
click at [982, 180] on icon at bounding box center [980, 180] width 13 height 9
click at [996, 180] on span at bounding box center [998, 181] width 11 height 11
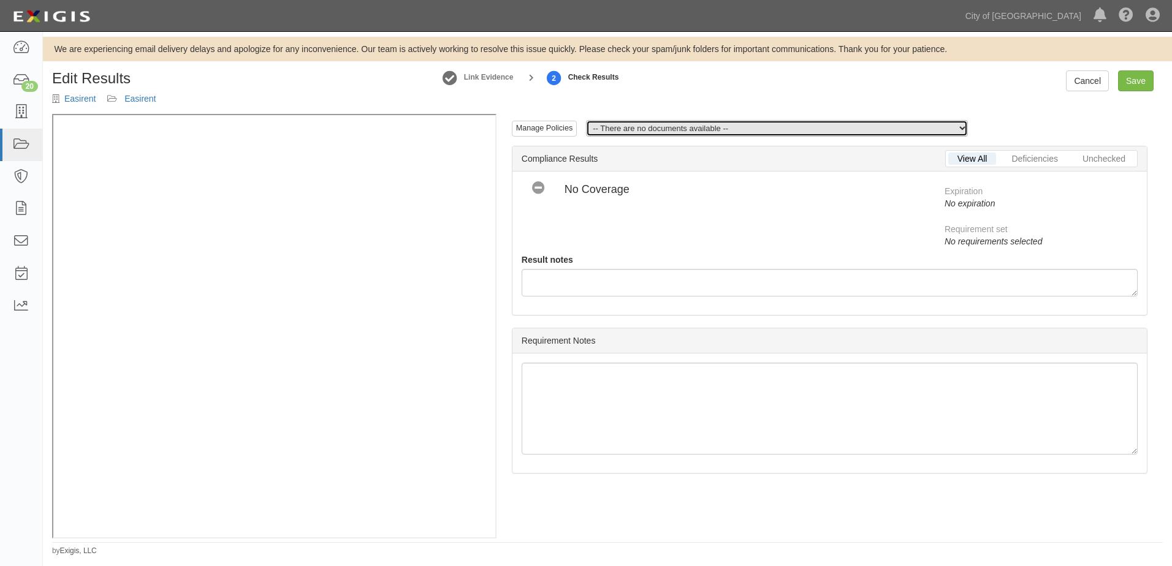
click at [681, 130] on select "-- There are no documents available --" at bounding box center [777, 128] width 382 height 17
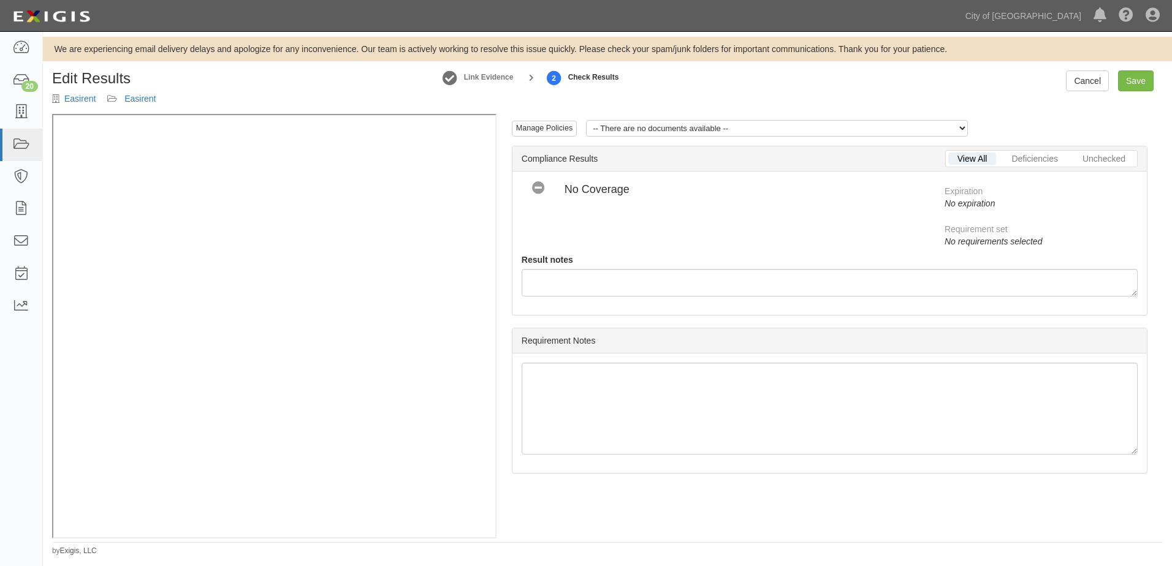
click at [662, 194] on h4 "No Coverage" at bounding box center [740, 190] width 352 height 12
click at [527, 132] on link "Manage Policies" at bounding box center [544, 129] width 65 height 16
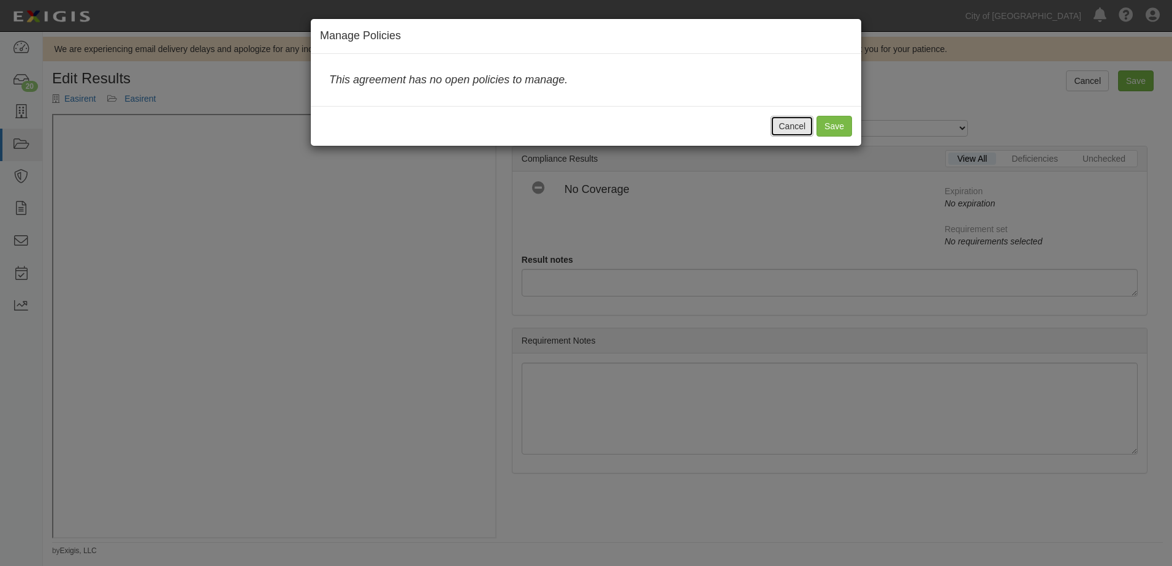
click at [776, 130] on button "Cancel" at bounding box center [791, 126] width 43 height 21
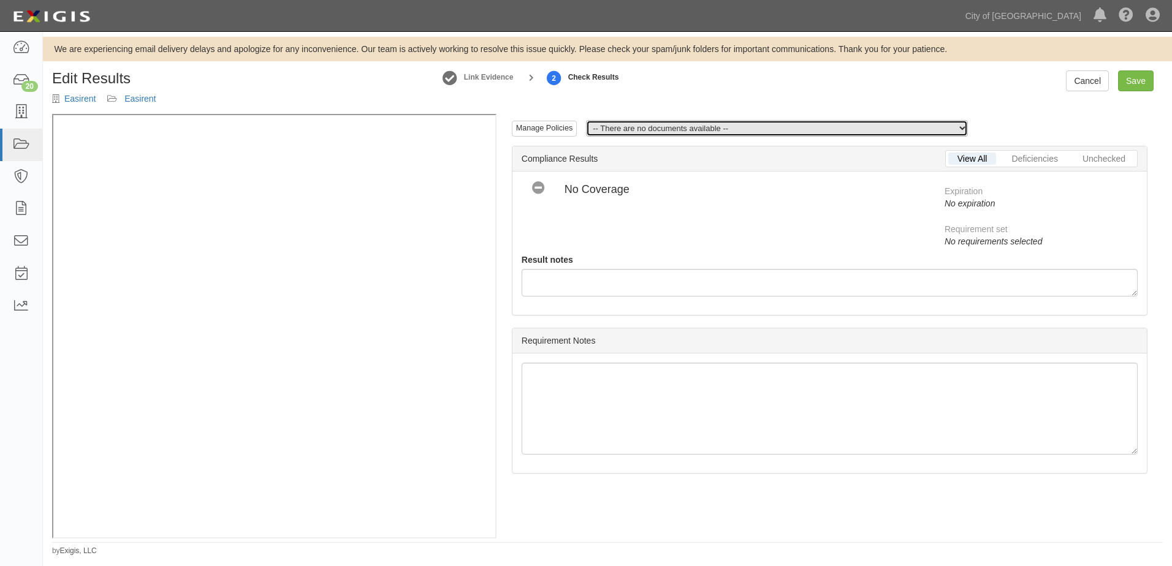
click at [954, 131] on select "-- There are no documents available --" at bounding box center [777, 128] width 382 height 17
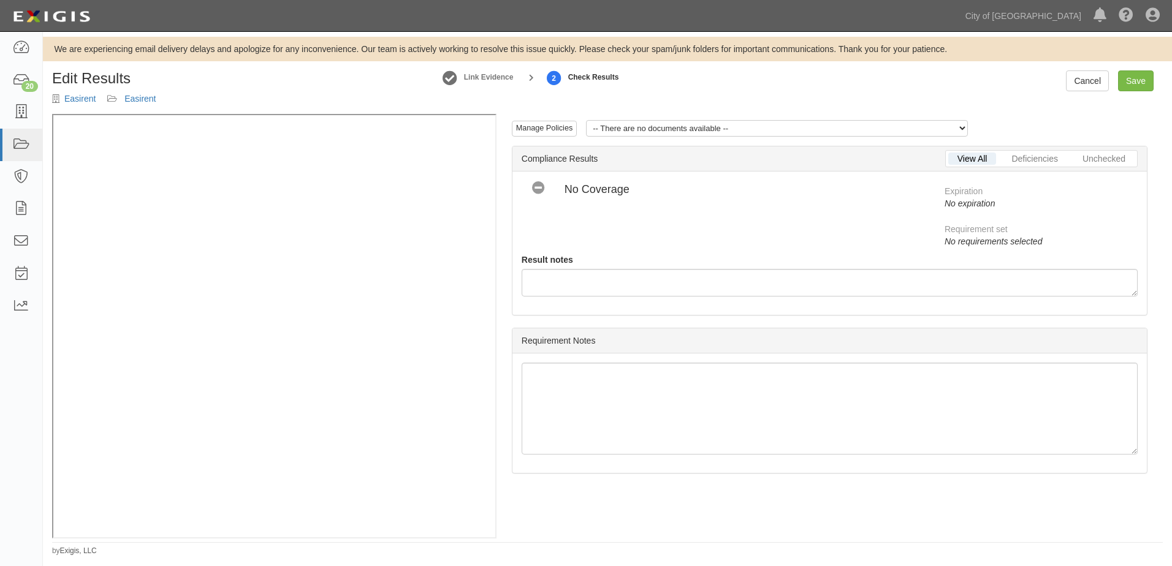
click at [921, 181] on div "Compliant Non-Compliant No Coverage No Coverage" at bounding box center [723, 195] width 423 height 28
click at [1008, 162] on link "Deficiencies" at bounding box center [1034, 159] width 64 height 12
click at [1023, 160] on link "Deficiencies" at bounding box center [1034, 159] width 64 height 12
click at [1073, 157] on link "Unchecked" at bounding box center [1103, 159] width 61 height 12
click at [981, 173] on div "Compliant Non-Compliant No Coverage No Coverage Expiration No expiration Requir…" at bounding box center [829, 243] width 634 height 143
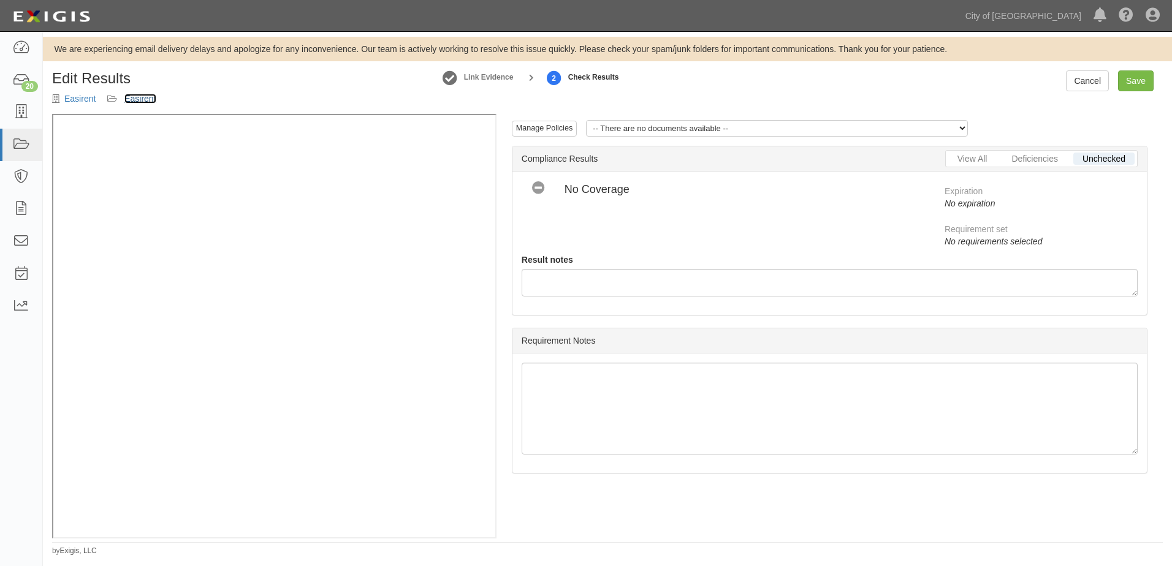
click at [150, 101] on link "Easirent" at bounding box center [139, 99] width 31 height 10
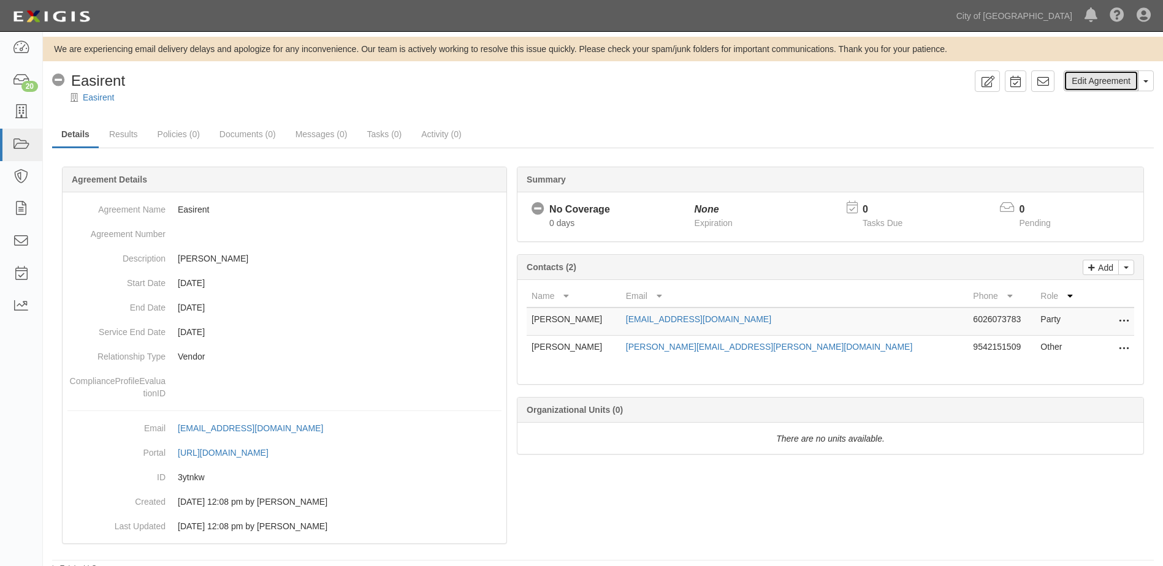
click at [1075, 82] on link "Edit Agreement" at bounding box center [1100, 80] width 75 height 21
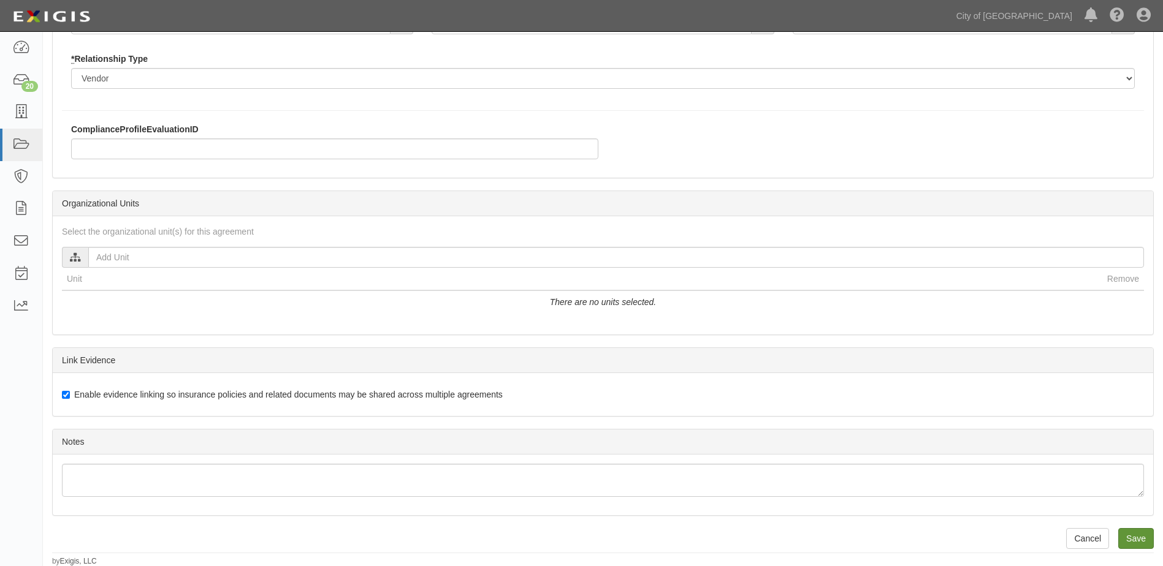
scroll to position [289, 0]
click at [1126, 537] on input "Save" at bounding box center [1136, 538] width 36 height 21
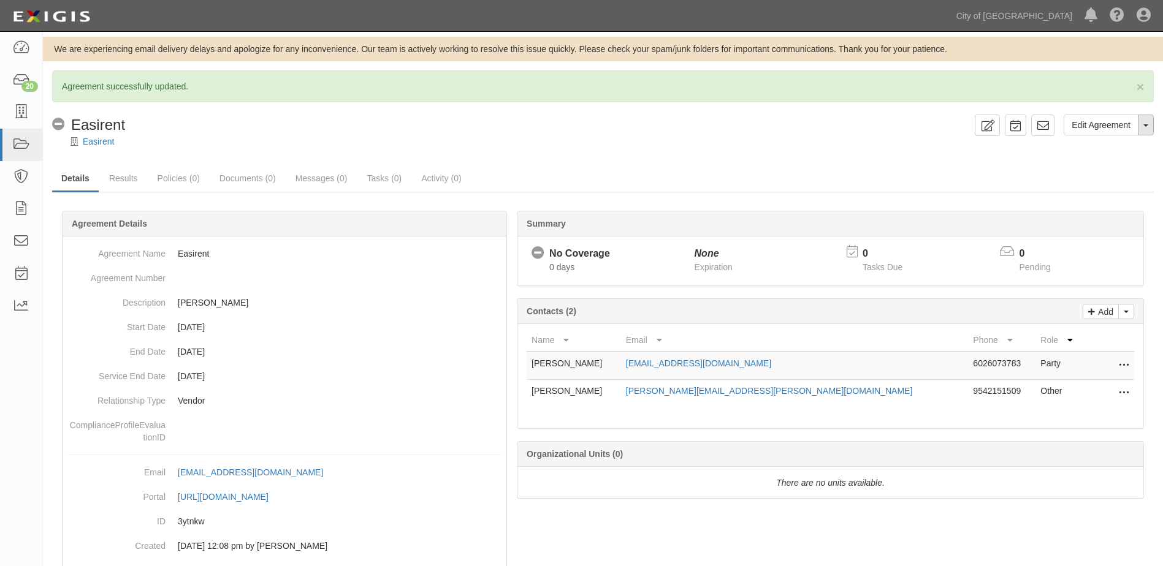
click at [1152, 131] on button "Toggle Agreement Dropdown" at bounding box center [1145, 125] width 16 height 21
click at [948, 173] on ul "Details Results Policies (0) Documents (0) Messages (0) Tasks (0) Activity (0)" at bounding box center [602, 179] width 1101 height 26
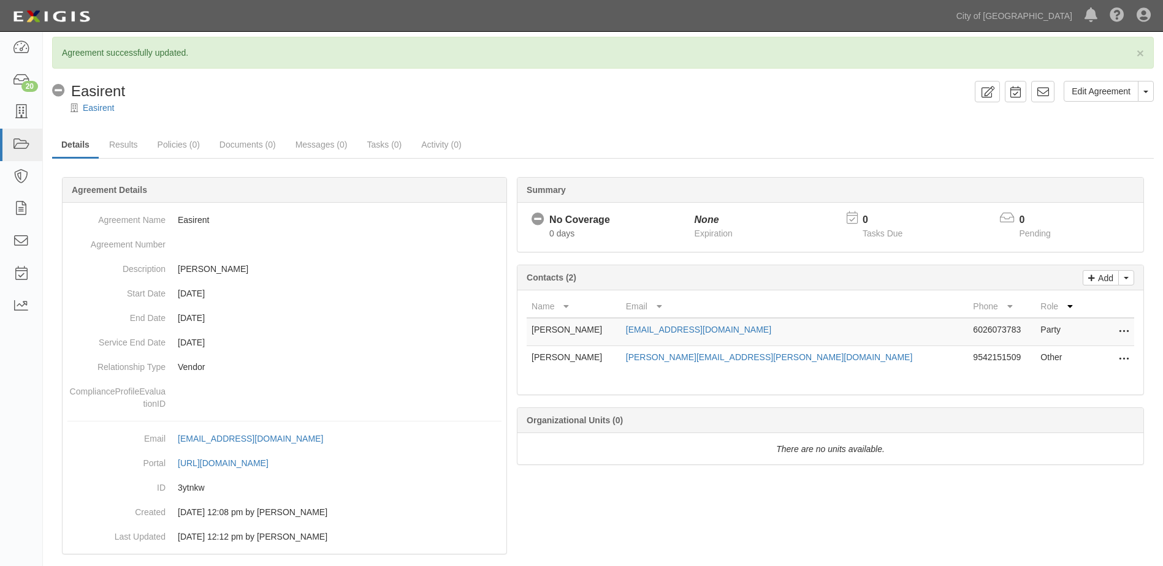
scroll to position [52, 0]
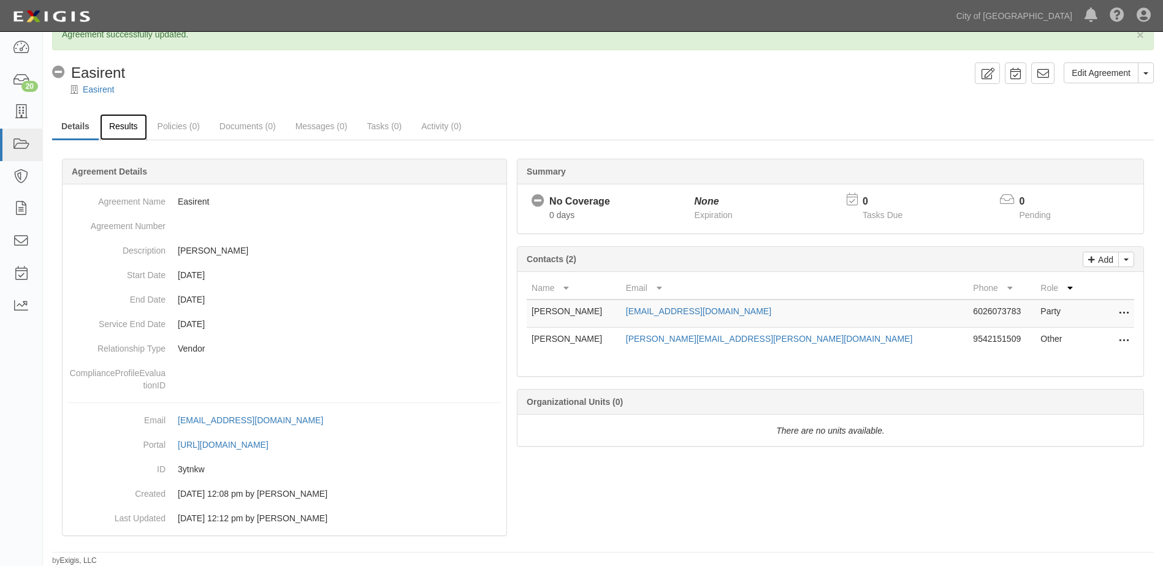
click at [122, 134] on link "Results" at bounding box center [123, 127] width 47 height 26
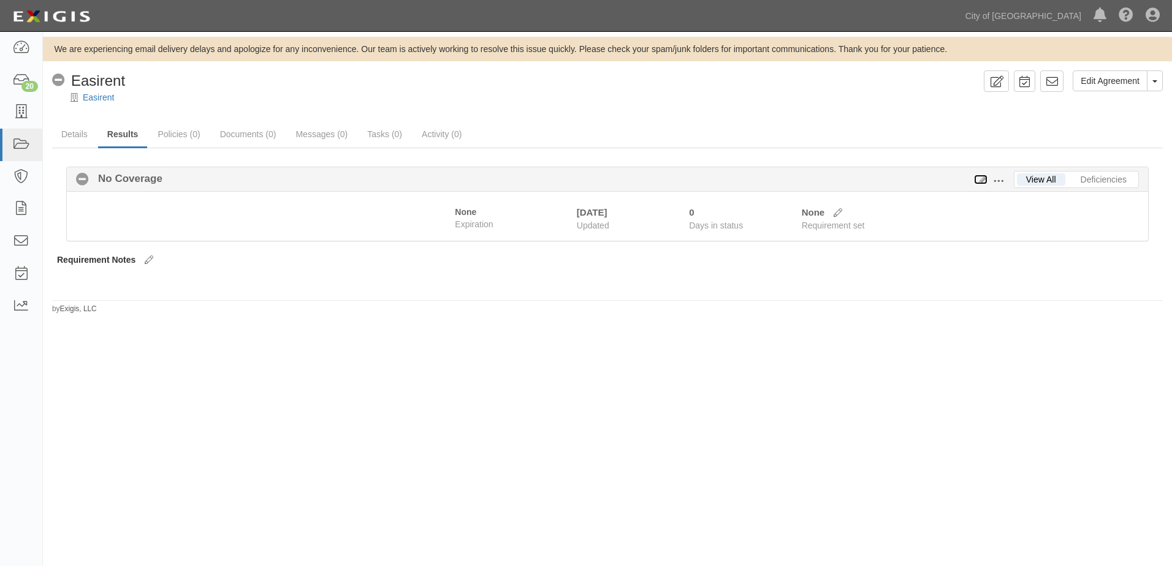
click at [982, 183] on icon at bounding box center [980, 180] width 13 height 9
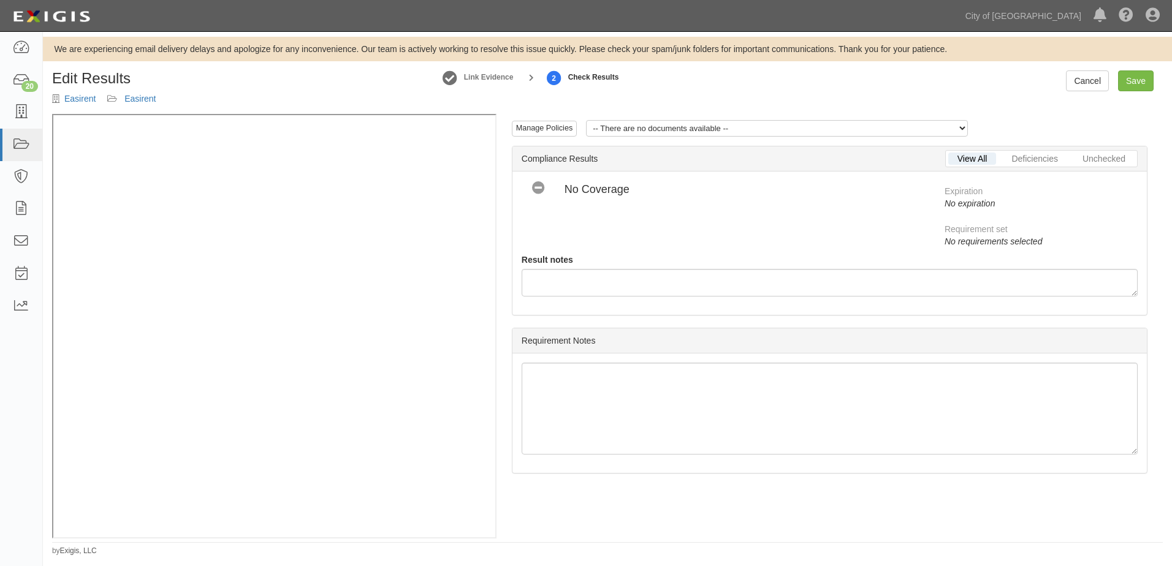
click at [540, 191] on icon at bounding box center [538, 188] width 15 height 15
click at [600, 194] on h4 "No Coverage" at bounding box center [740, 190] width 352 height 12
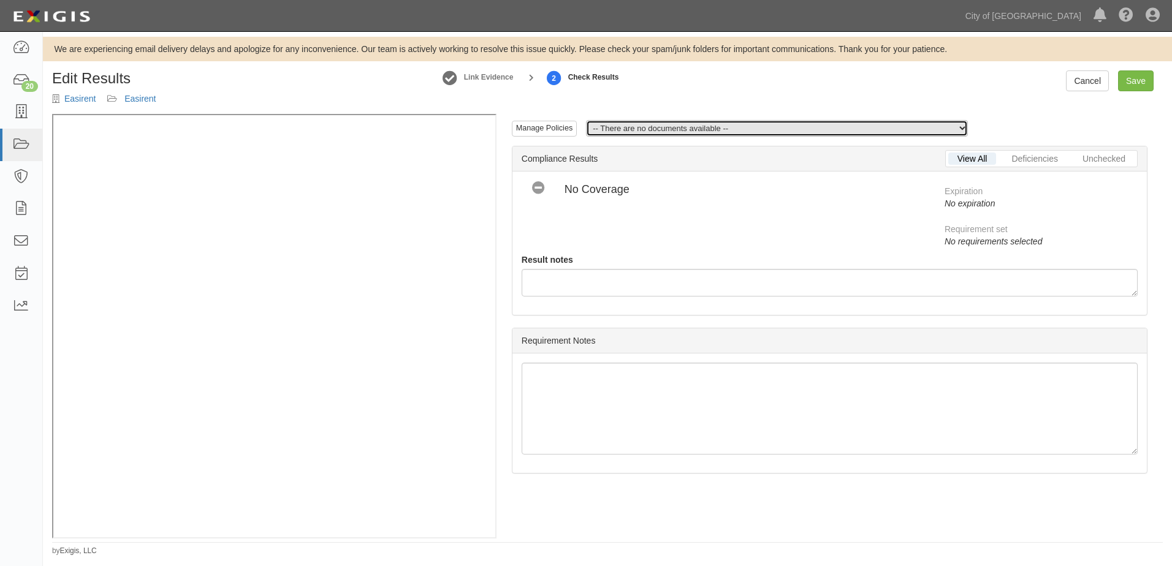
click at [673, 126] on select "-- There are no documents available --" at bounding box center [777, 128] width 382 height 17
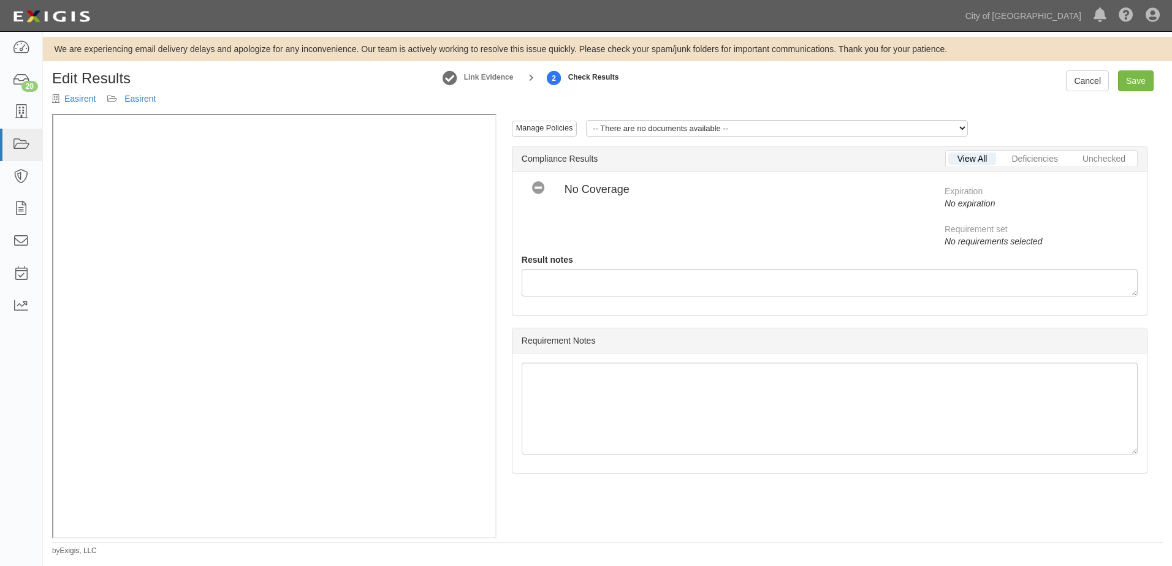
click at [657, 171] on div "View All Deficiencies Unchecked Compliance Results" at bounding box center [829, 158] width 634 height 25
click at [82, 102] on link "Easirent" at bounding box center [79, 99] width 31 height 10
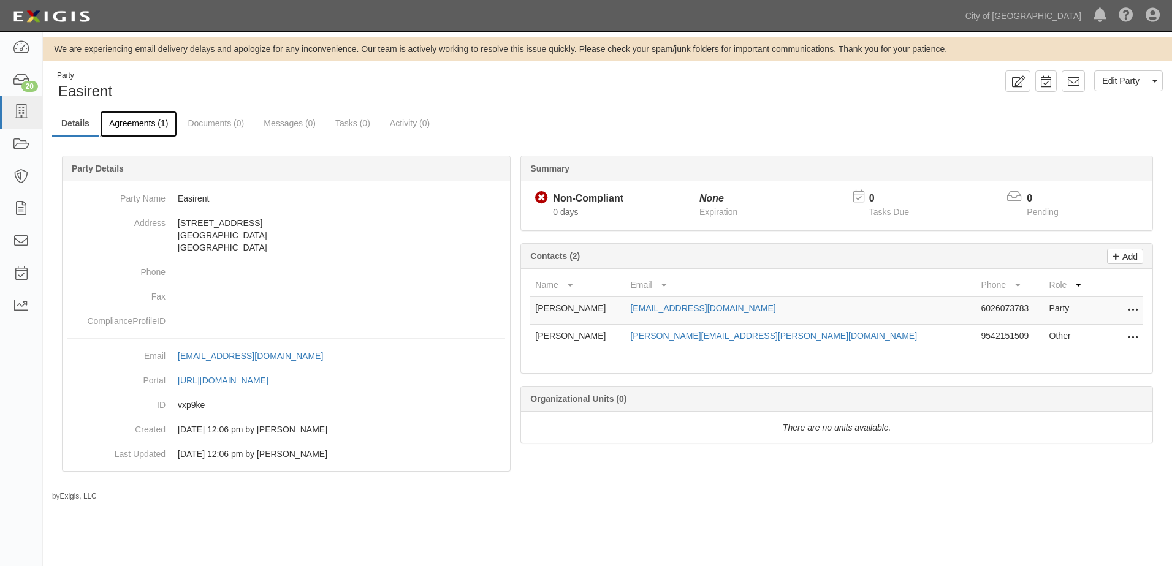
click at [150, 129] on link "Agreements (1)" at bounding box center [138, 124] width 77 height 26
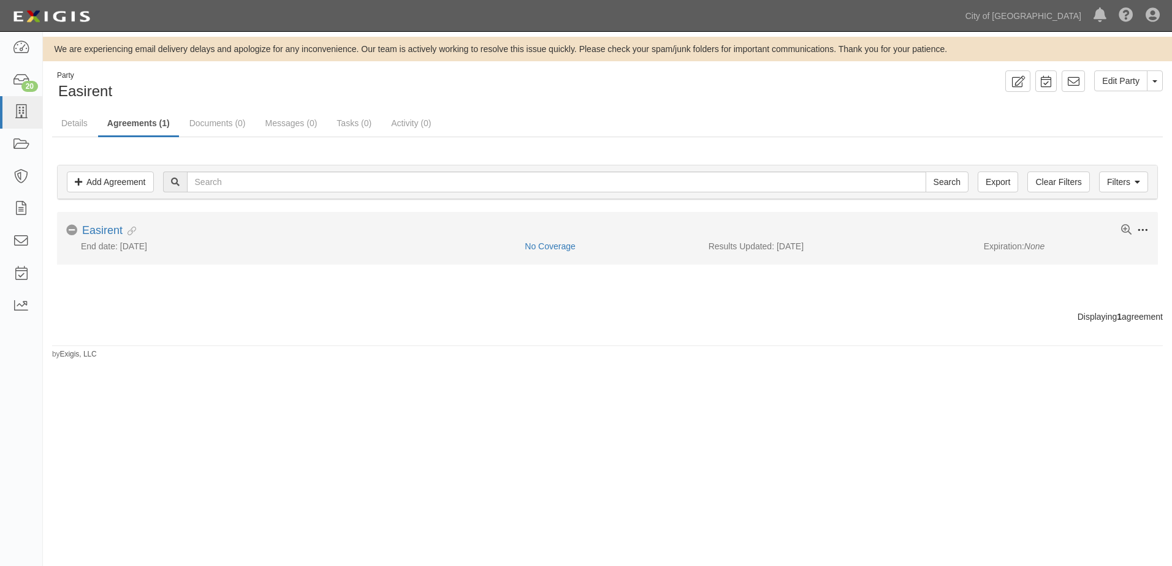
click at [1136, 226] on button "Toggle Agreement Dropdown" at bounding box center [1139, 230] width 17 height 13
click at [1063, 225] on link "Edit" at bounding box center [1085, 229] width 97 height 22
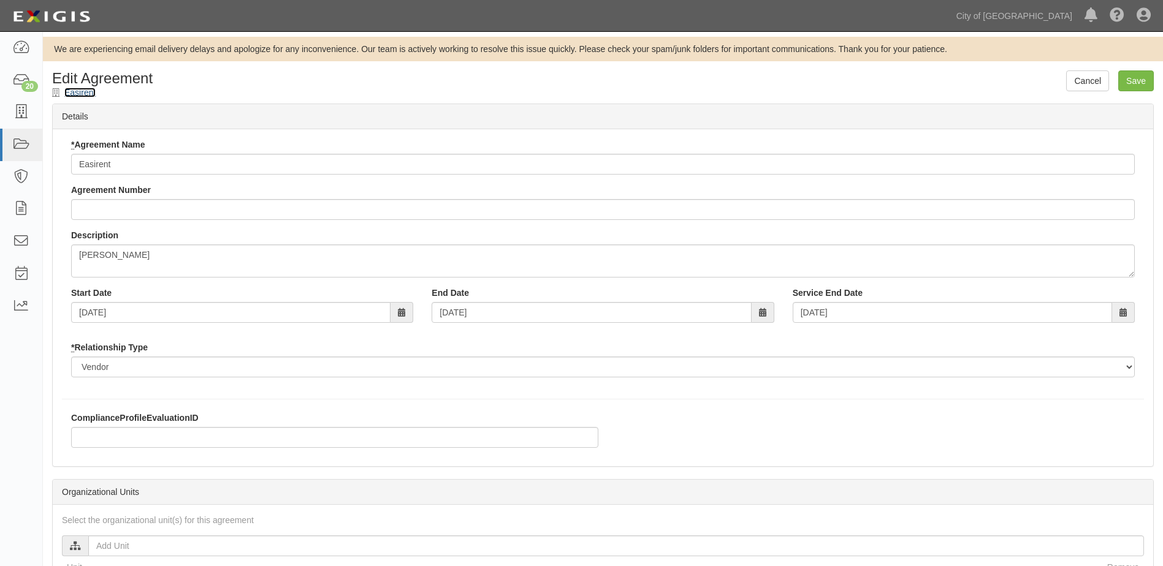
click at [86, 96] on link "Easirent" at bounding box center [79, 93] width 31 height 10
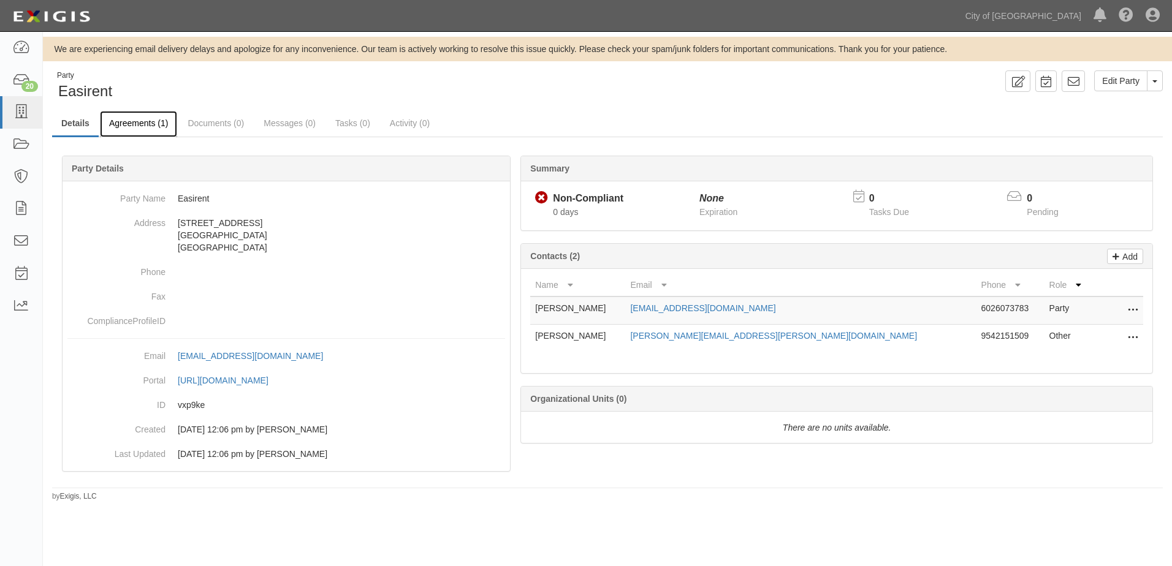
click at [136, 127] on link "Agreements (1)" at bounding box center [138, 124] width 77 height 26
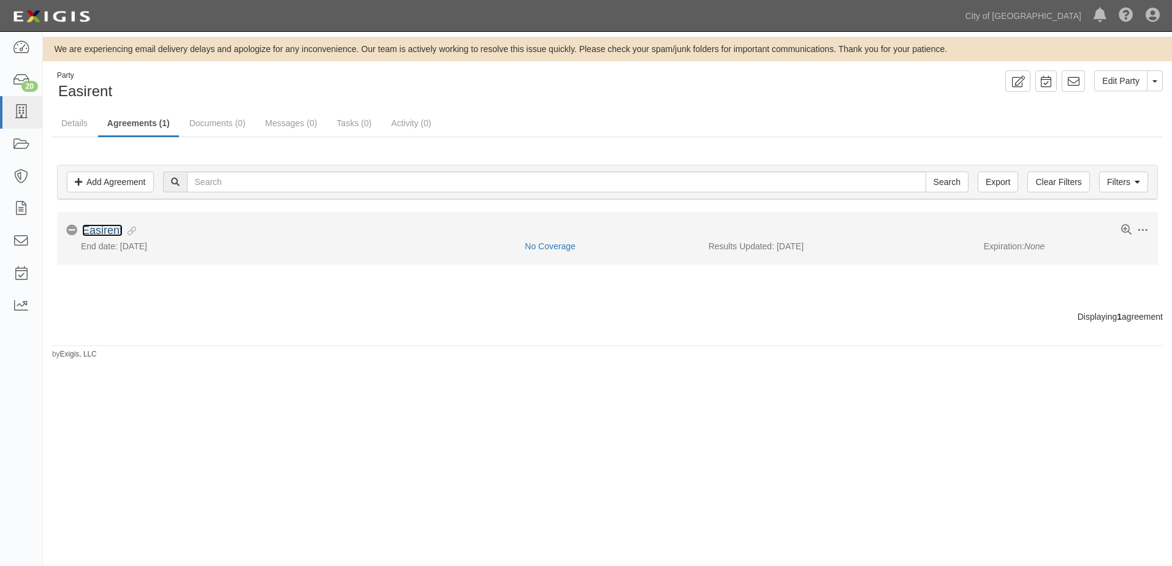
click at [111, 229] on link "Easirent" at bounding box center [102, 230] width 40 height 12
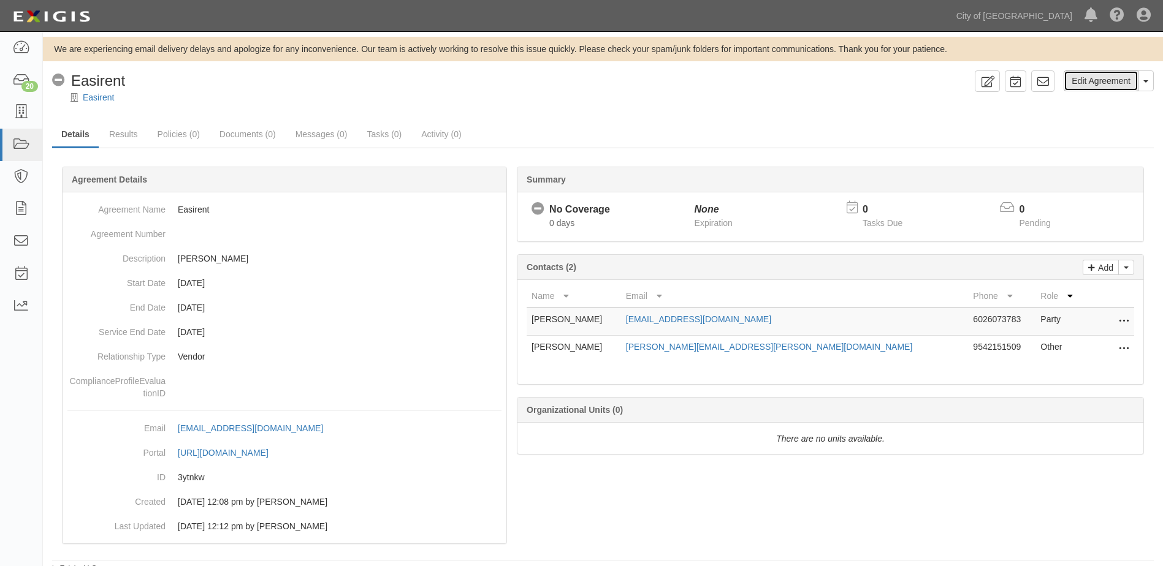
click at [1137, 77] on link "Edit Agreement" at bounding box center [1100, 80] width 75 height 21
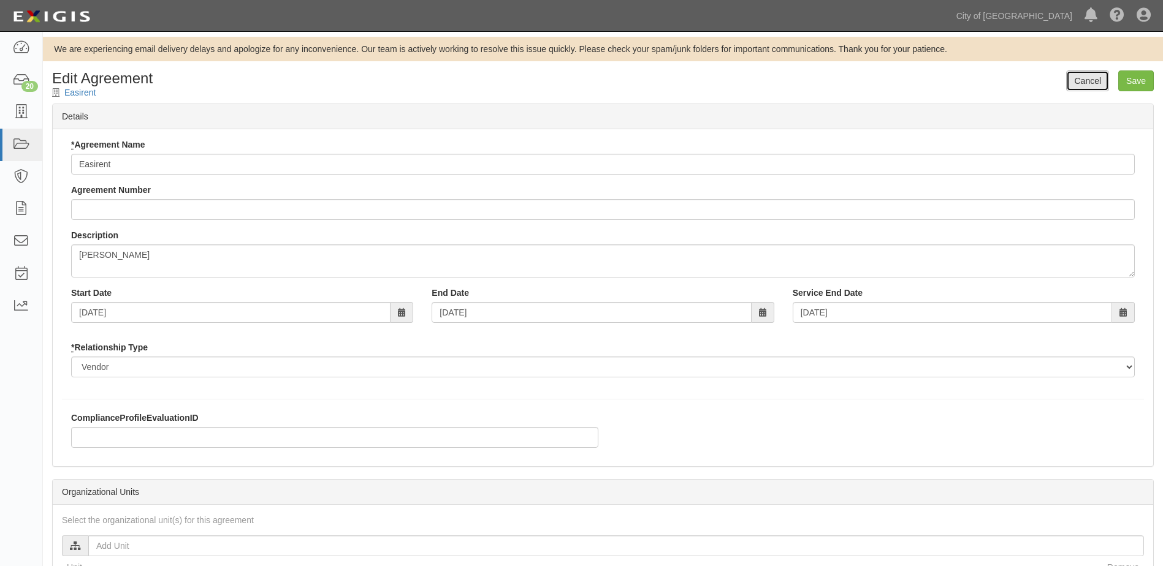
click at [1077, 82] on link "Cancel" at bounding box center [1087, 80] width 43 height 21
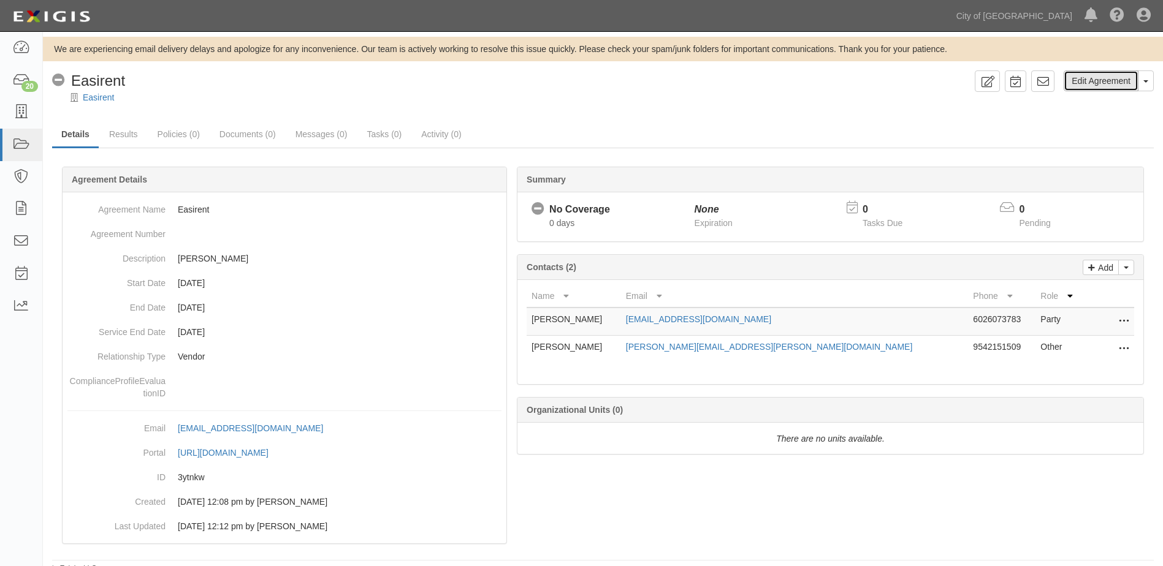
click at [1137, 82] on link "Edit Agreement" at bounding box center [1100, 80] width 75 height 21
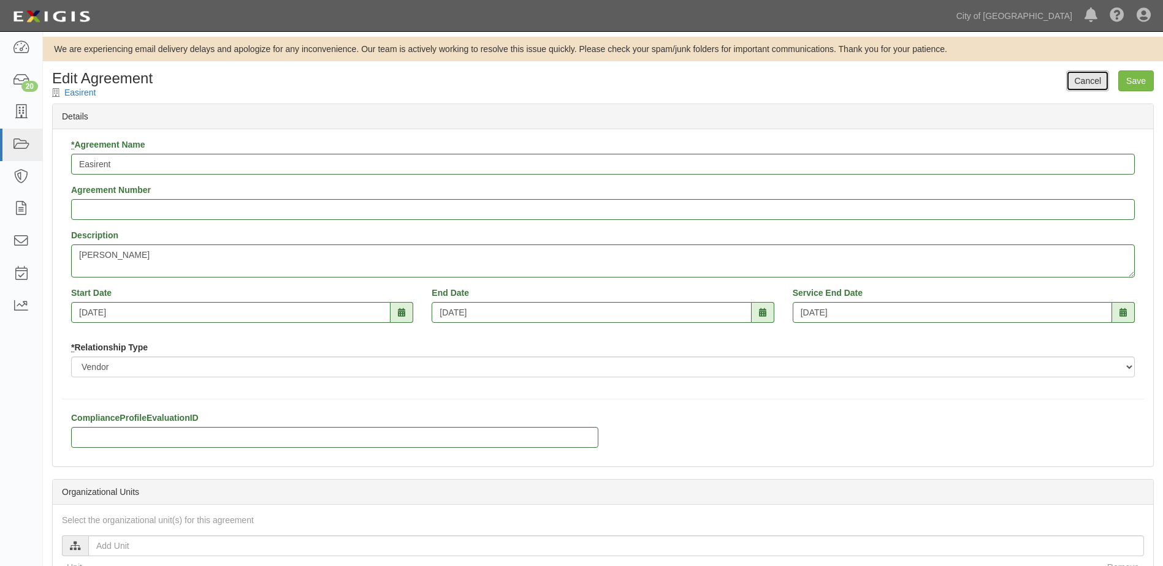
click at [1098, 79] on link "Cancel" at bounding box center [1087, 80] width 43 height 21
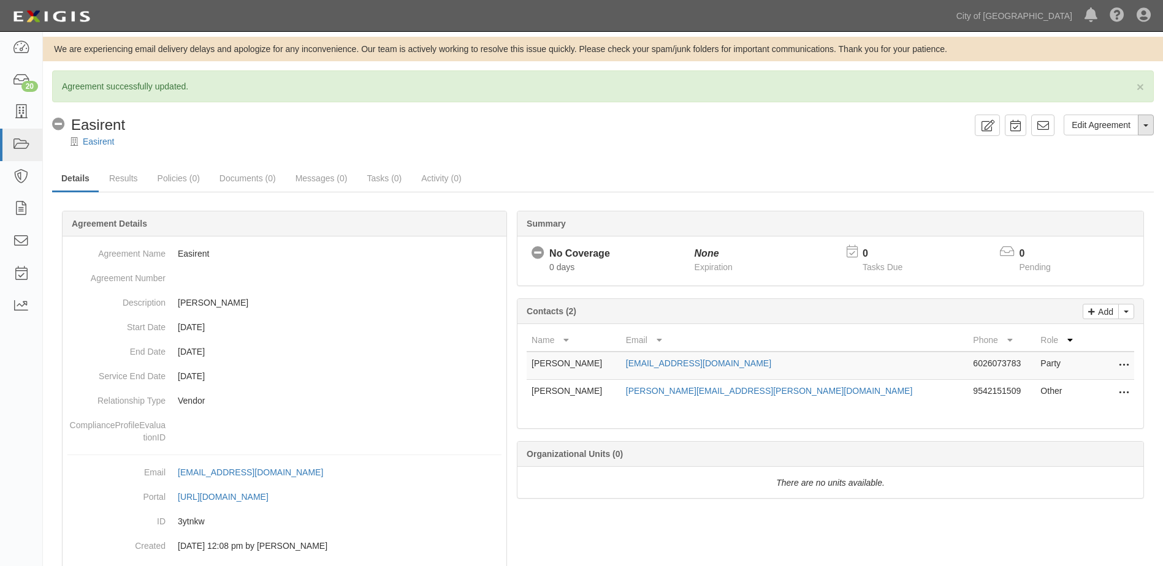
click at [1148, 125] on button "Toggle Agreement Dropdown" at bounding box center [1145, 125] width 16 height 21
click at [875, 167] on ul "Details Results Policies (0) Documents (0) Messages (0) Tasks (0) Activity (0)" at bounding box center [602, 179] width 1101 height 26
click at [1137, 84] on span "×" at bounding box center [1139, 87] width 7 height 14
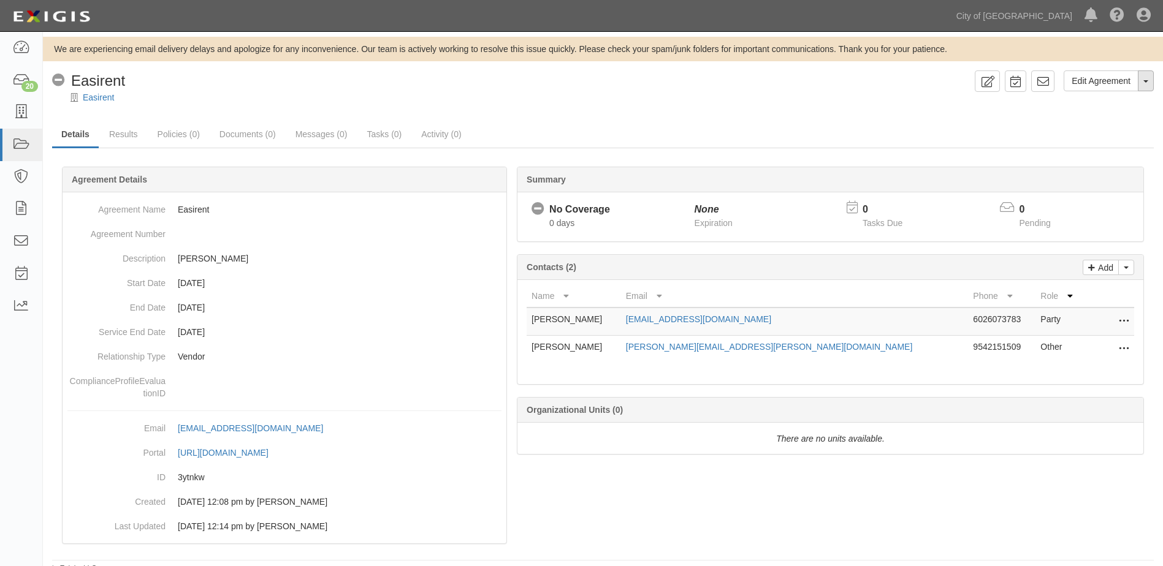
click at [1145, 79] on button "Toggle Agreement Dropdown" at bounding box center [1145, 80] width 16 height 21
click at [599, 121] on div "Edit Agreement Toggle Agreement Dropdown View Audit Trail Archive Agreement Pla…" at bounding box center [603, 322] width 1120 height 504
click at [224, 137] on link "Documents (0)" at bounding box center [247, 135] width 75 height 26
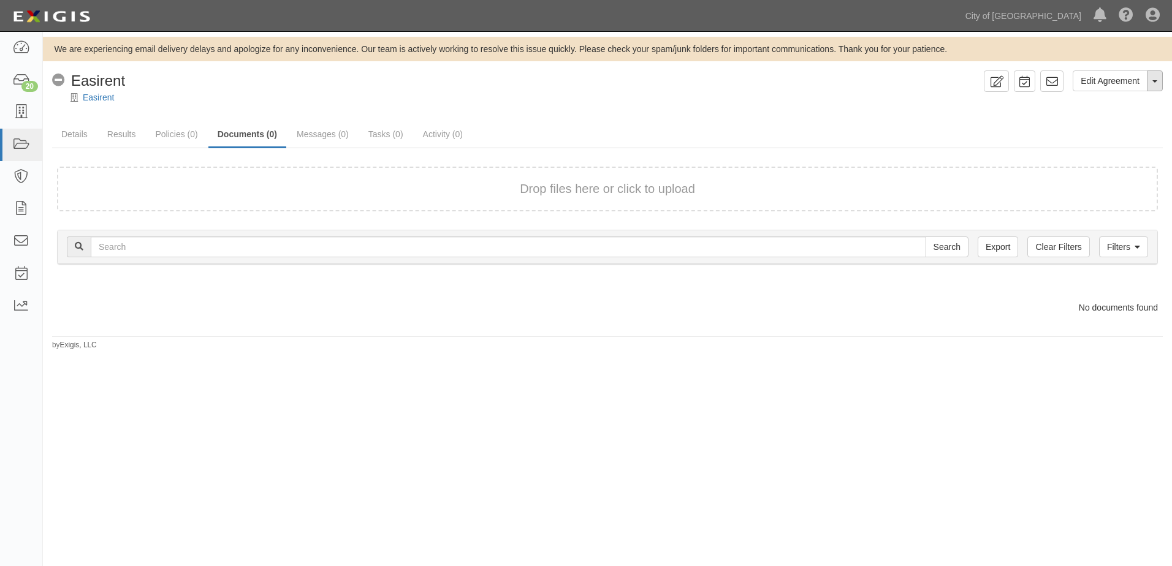
click at [1150, 80] on button "Toggle Agreement Dropdown" at bounding box center [1155, 80] width 16 height 21
click at [937, 127] on ul "Details Results Policies (0) Documents (0) Messages (0) Tasks (0) Activity (0)" at bounding box center [607, 135] width 1110 height 26
click at [570, 180] on form "Drop files here or click to upload" at bounding box center [607, 189] width 1101 height 45
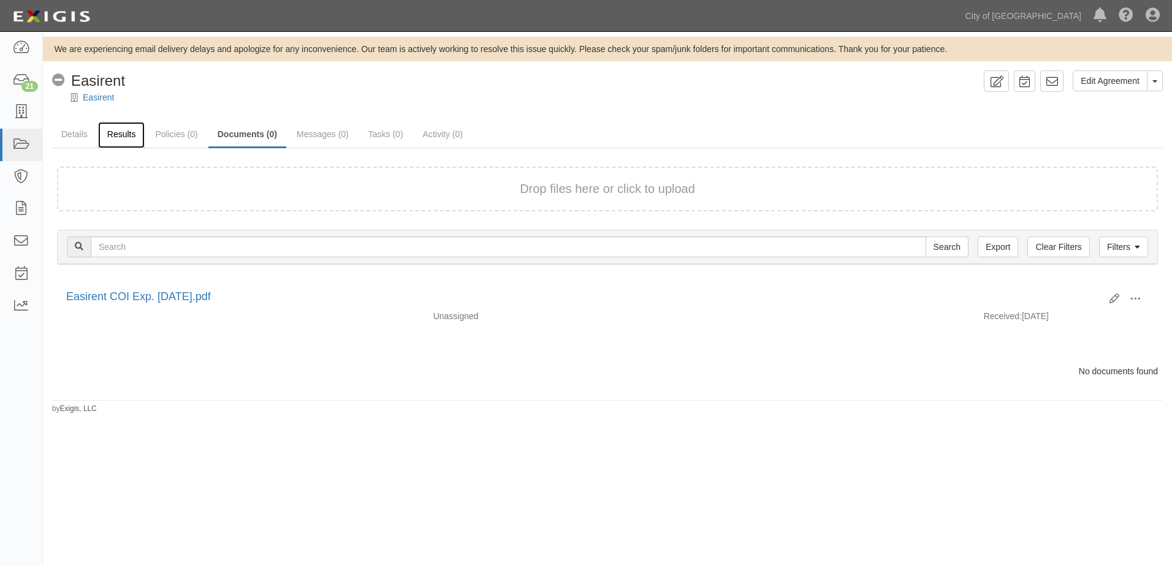
click at [116, 137] on link "Results" at bounding box center [121, 135] width 47 height 26
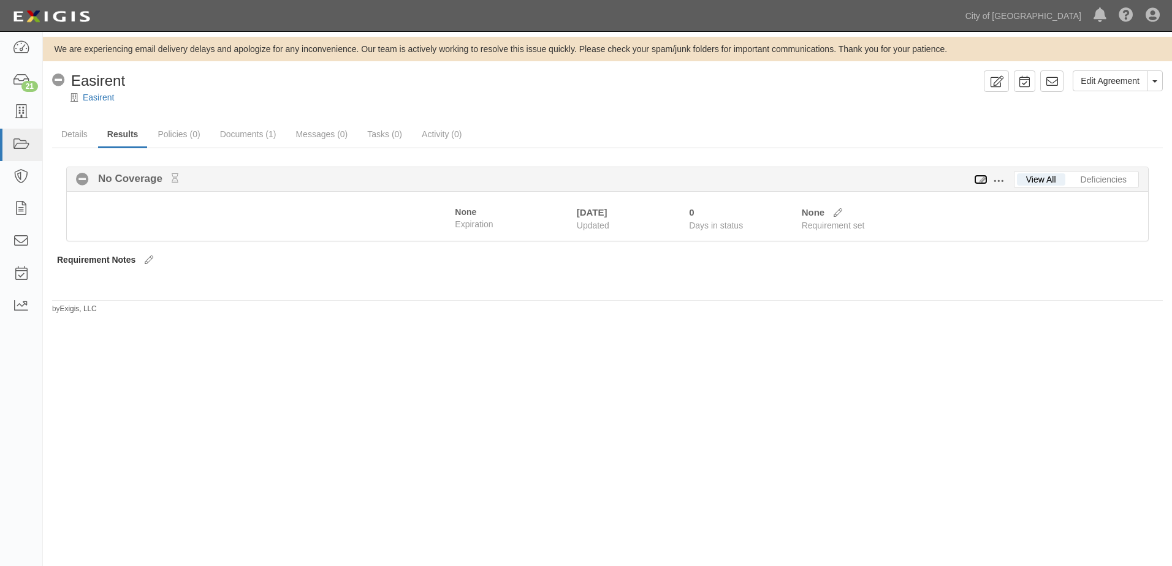
click at [981, 180] on icon at bounding box center [980, 180] width 13 height 9
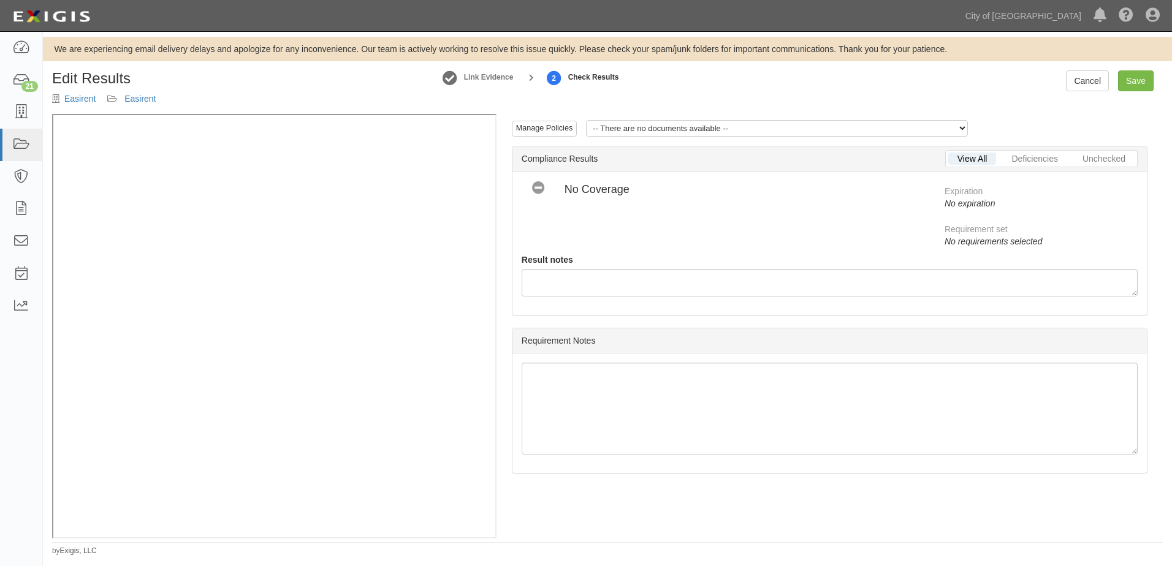
click at [997, 178] on div "Compliant Non-Compliant No Coverage No Coverage Expiration No expiration Requir…" at bounding box center [829, 243] width 634 height 143
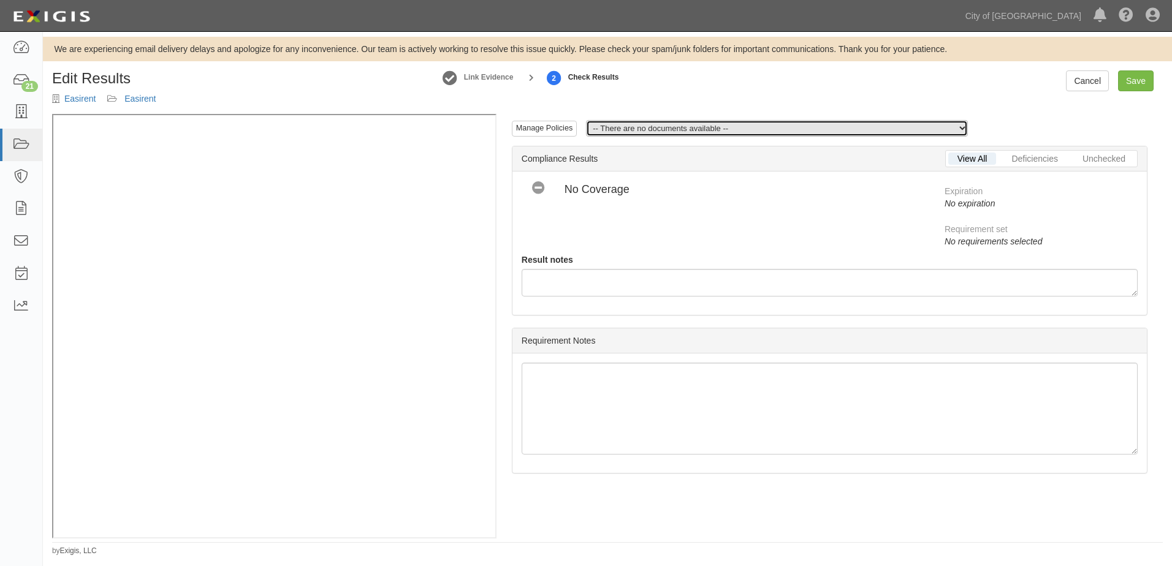
click at [838, 129] on select "-- There are no documents available --" at bounding box center [777, 128] width 382 height 17
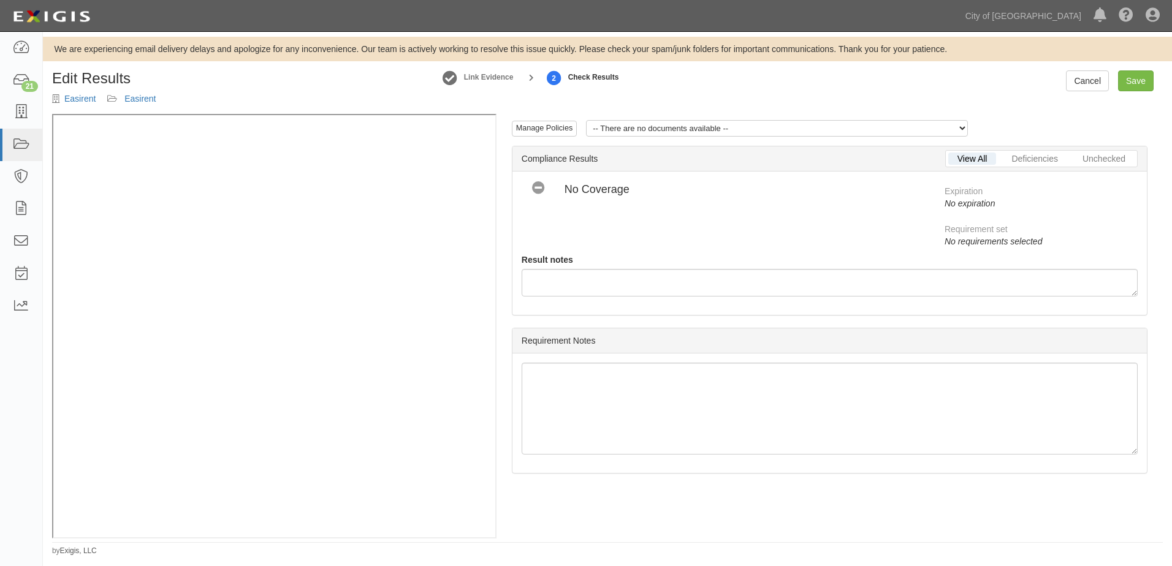
click at [808, 203] on div "Compliant Non-Compliant No Coverage No Coverage" at bounding box center [723, 195] width 423 height 28
click at [568, 274] on div at bounding box center [830, 283] width 616 height 28
click at [661, 357] on div at bounding box center [829, 413] width 634 height 119
click at [1131, 88] on link "Save" at bounding box center [1136, 80] width 36 height 21
radio input "true"
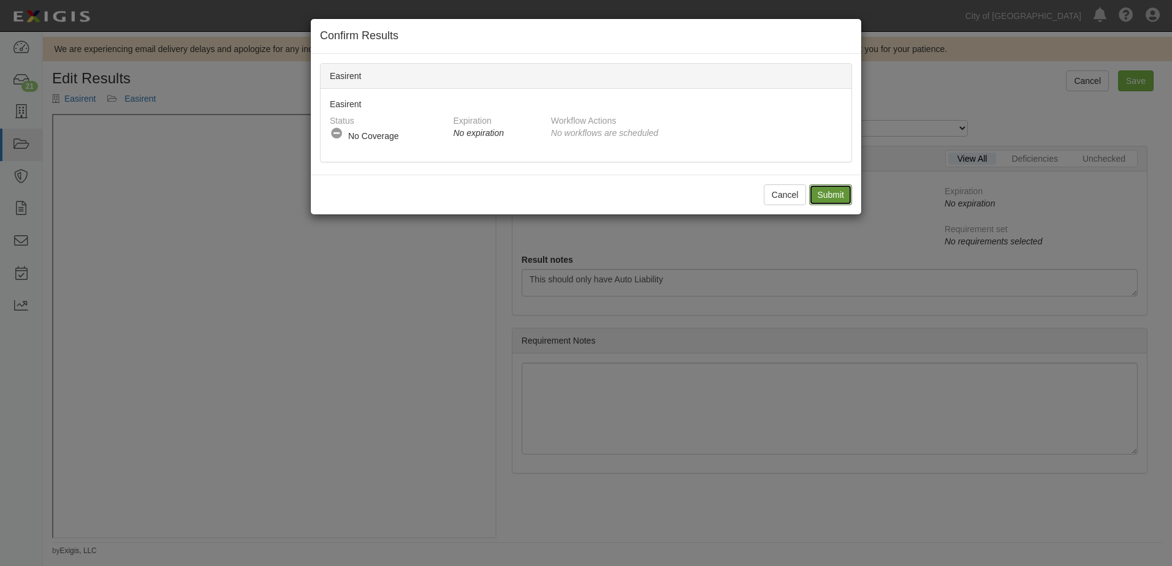
click at [827, 199] on input "Submit" at bounding box center [830, 194] width 43 height 21
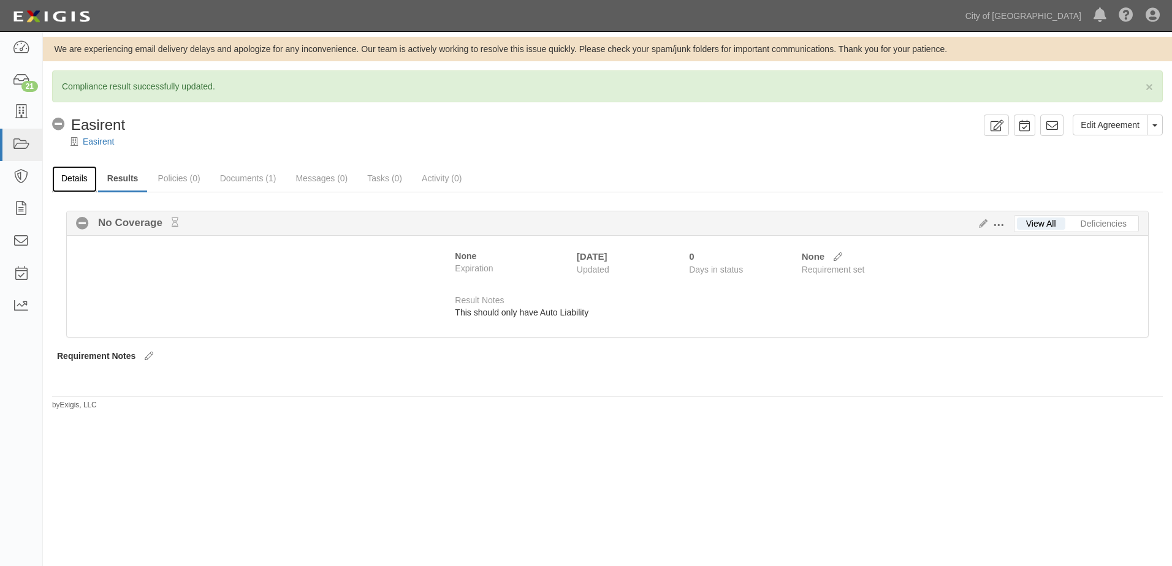
click at [86, 182] on link "Details" at bounding box center [74, 179] width 45 height 26
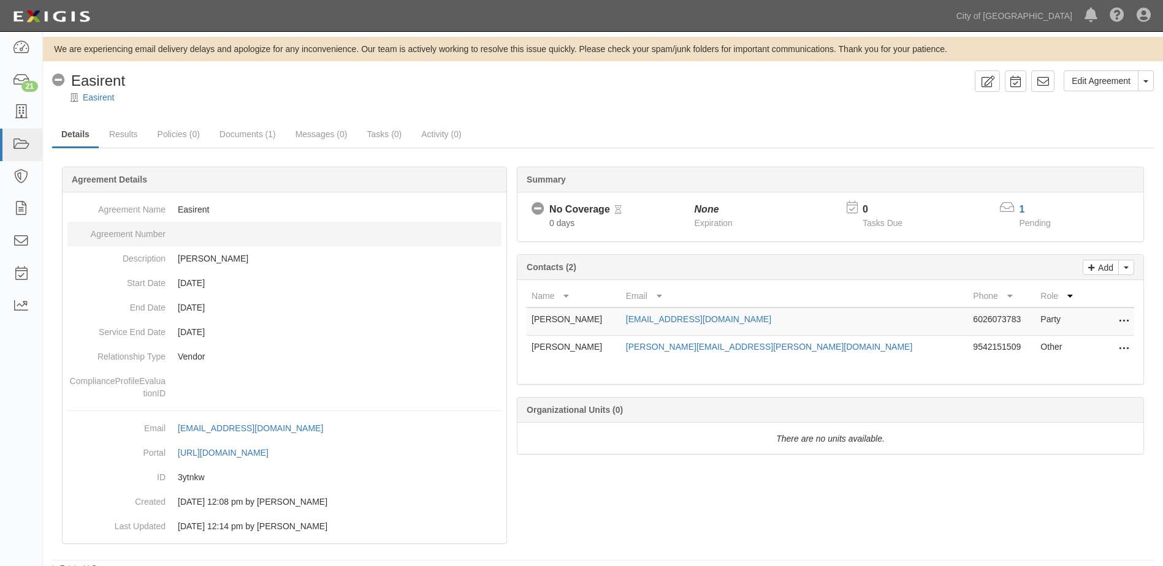
click at [192, 237] on dd at bounding box center [284, 234] width 434 height 25
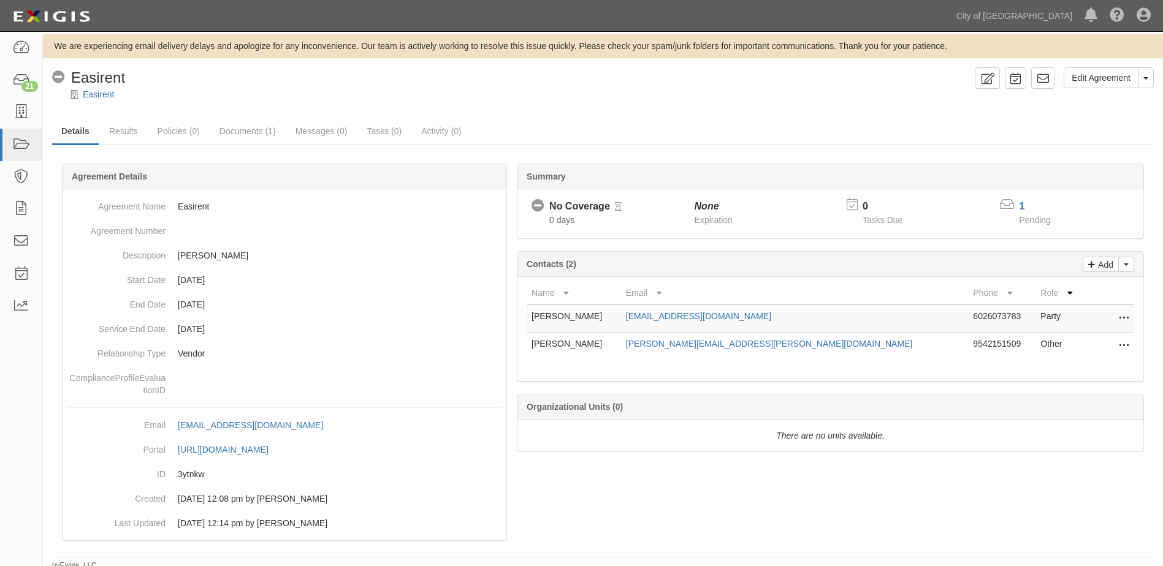
scroll to position [8, 0]
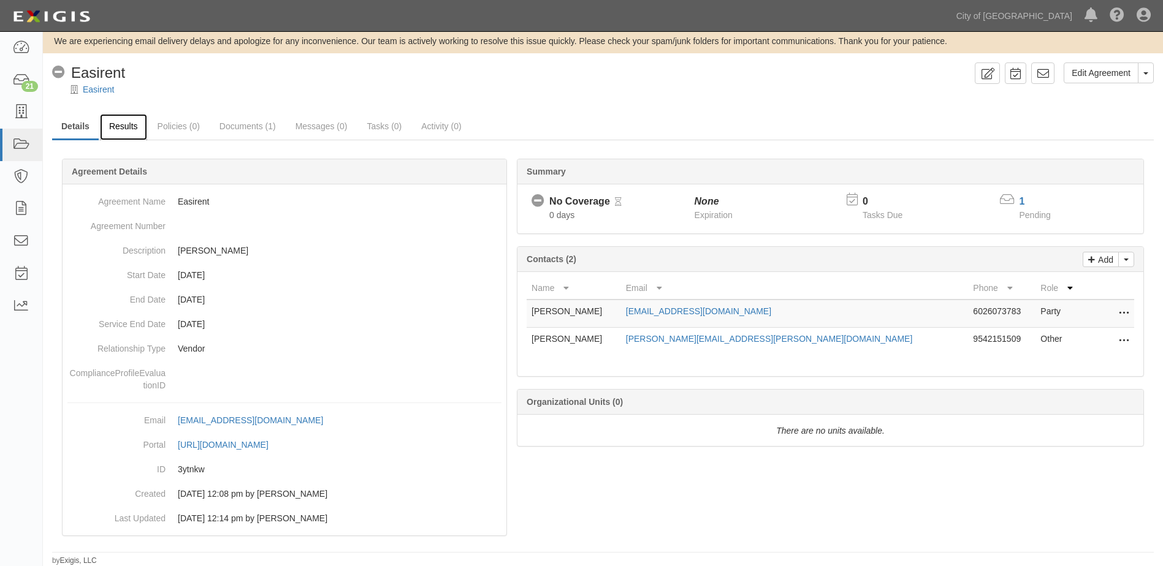
click at [133, 134] on link "Results" at bounding box center [123, 127] width 47 height 26
